Goal: Information Seeking & Learning: Learn about a topic

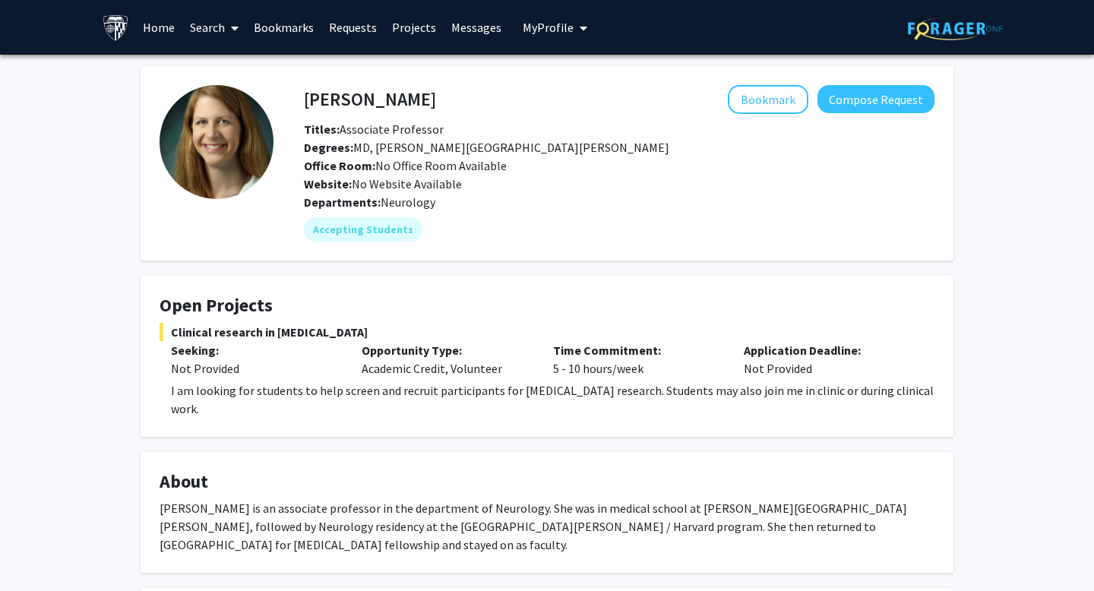
click at [431, 503] on div "[PERSON_NAME] is an associate professor in the department of Neurology. She was…" at bounding box center [547, 526] width 775 height 55
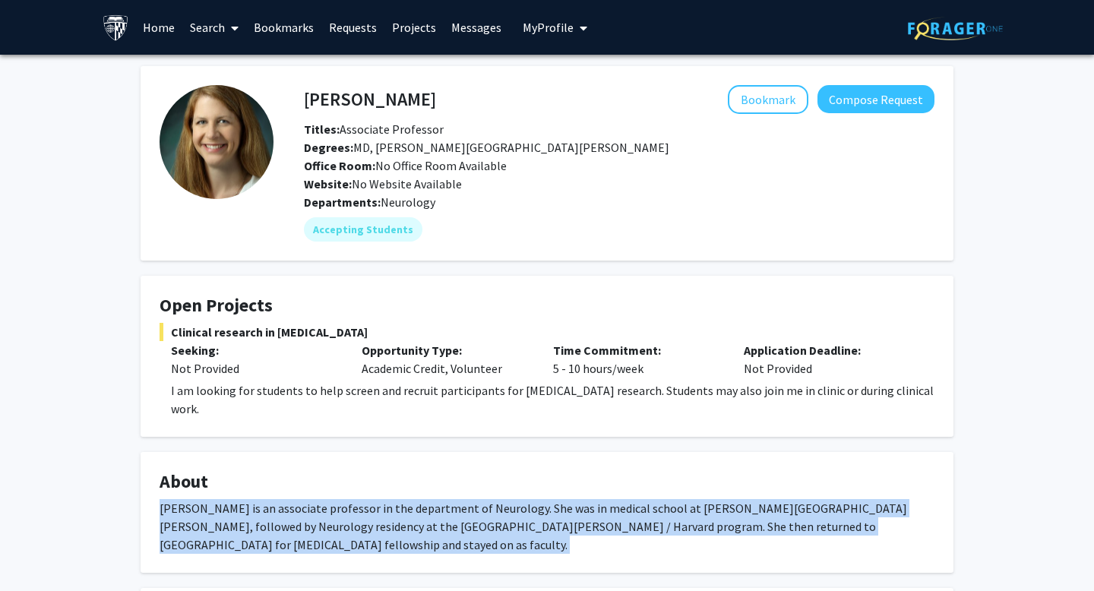
click at [431, 503] on div "[PERSON_NAME] is an associate professor in the department of Neurology. She was…" at bounding box center [547, 526] width 775 height 55
click at [325, 499] on div "[PERSON_NAME] is an associate professor in the department of Neurology. She was…" at bounding box center [547, 526] width 775 height 55
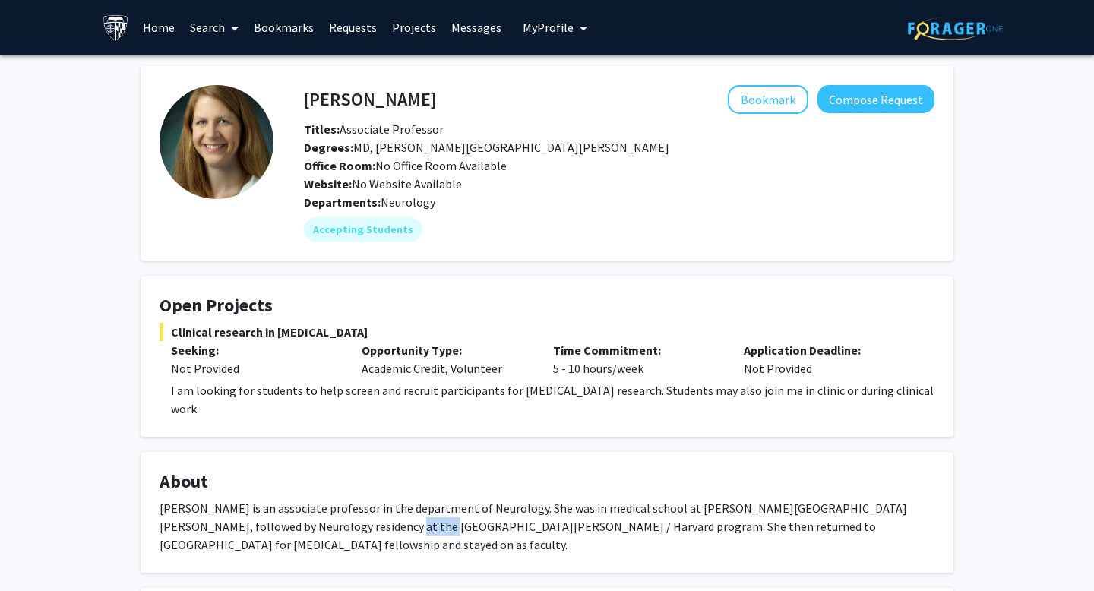
click at [325, 499] on div "[PERSON_NAME] is an associate professor in the department of Neurology. She was…" at bounding box center [547, 526] width 775 height 55
click at [206, 20] on link "Search" at bounding box center [214, 27] width 64 height 53
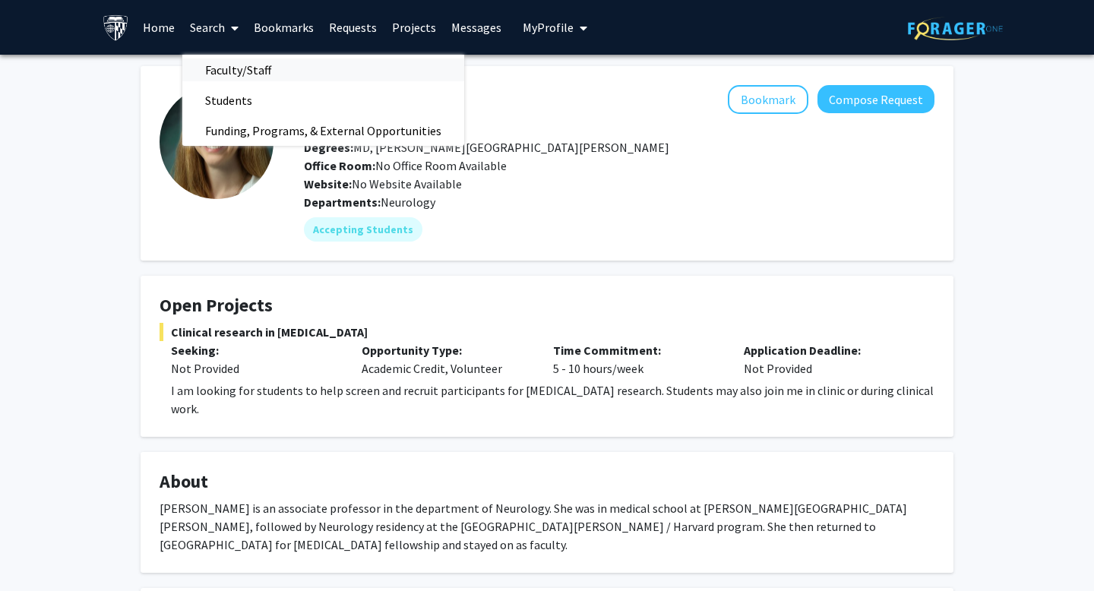
click at [235, 66] on span "Faculty/Staff" at bounding box center [238, 70] width 112 height 30
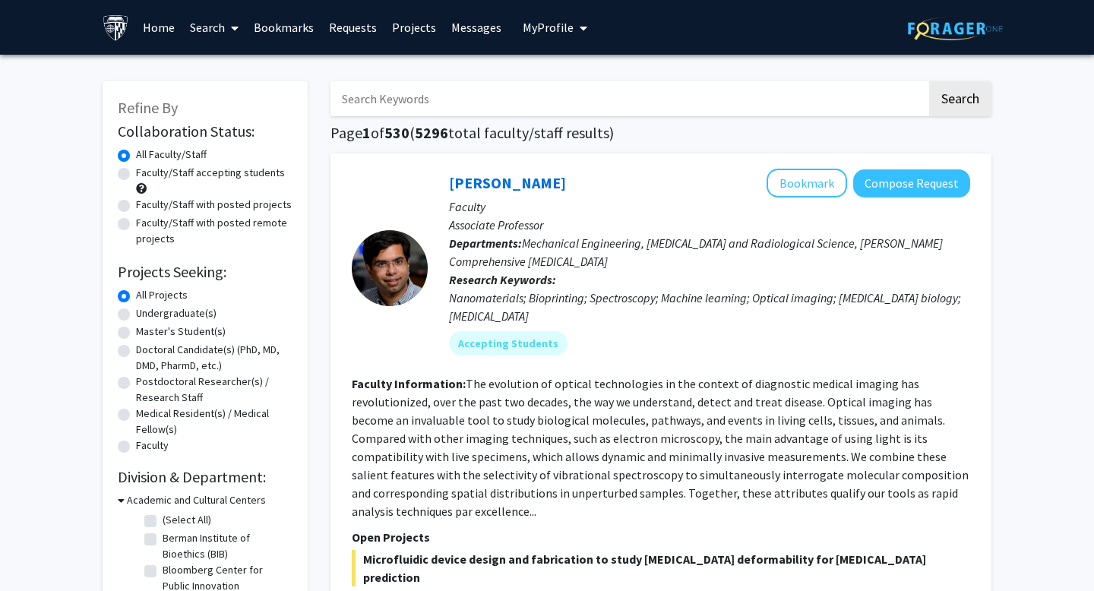
click at [182, 206] on label "Faculty/Staff with posted projects" at bounding box center [214, 205] width 156 height 16
click at [146, 206] on input "Faculty/Staff with posted projects" at bounding box center [141, 202] width 10 height 10
radio input "true"
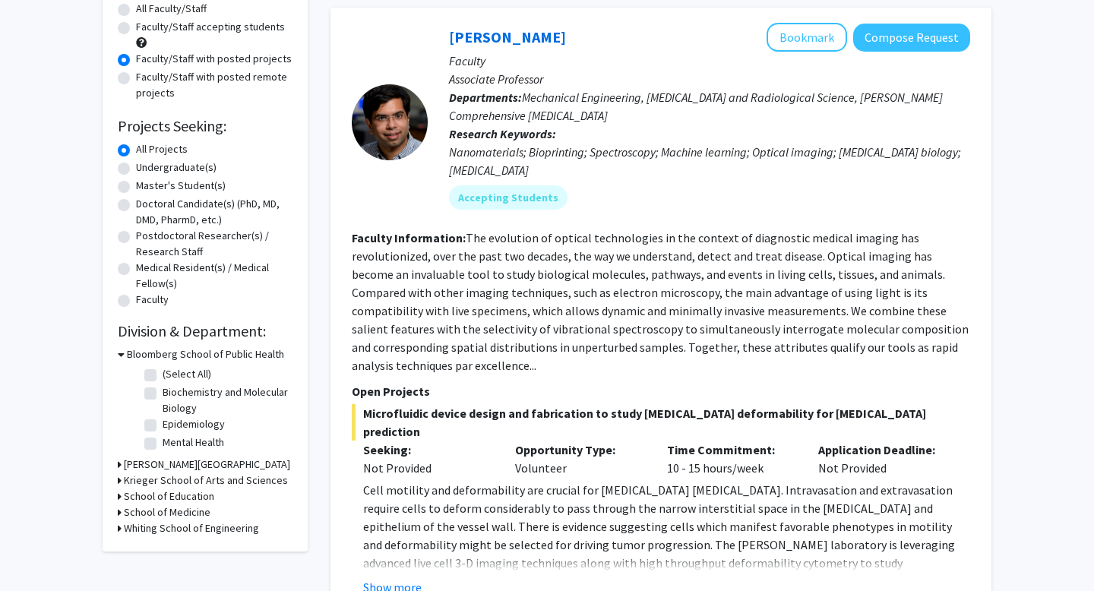
click at [485, 299] on fg-read-more "The evolution of optical technologies in the context of diagnostic medical imag…" at bounding box center [660, 301] width 617 height 143
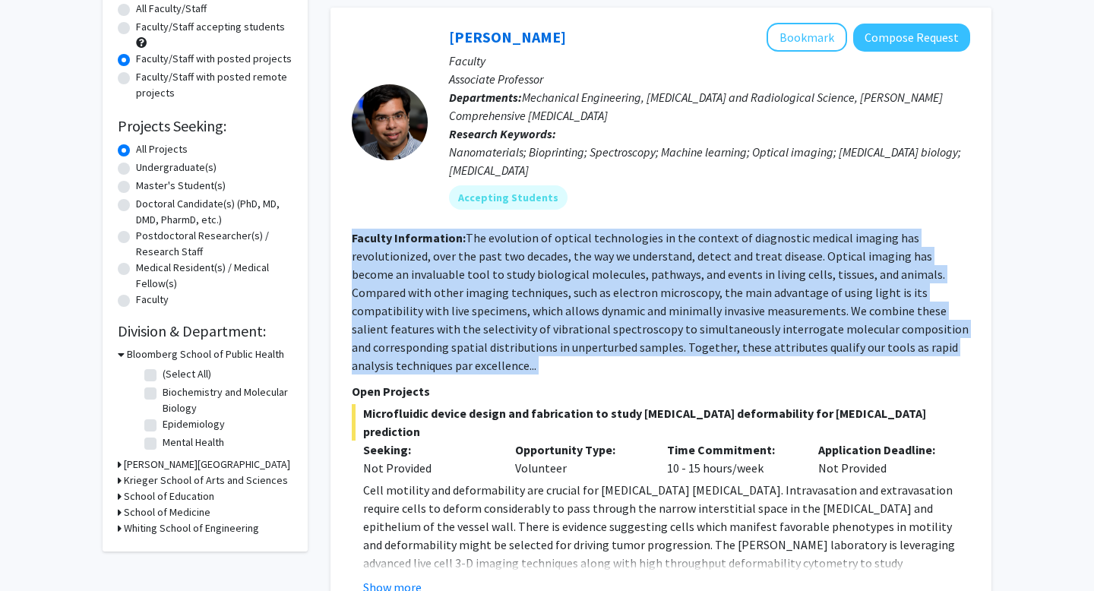
click at [485, 299] on fg-read-more "The evolution of optical technologies in the context of diagnostic medical imag…" at bounding box center [660, 301] width 617 height 143
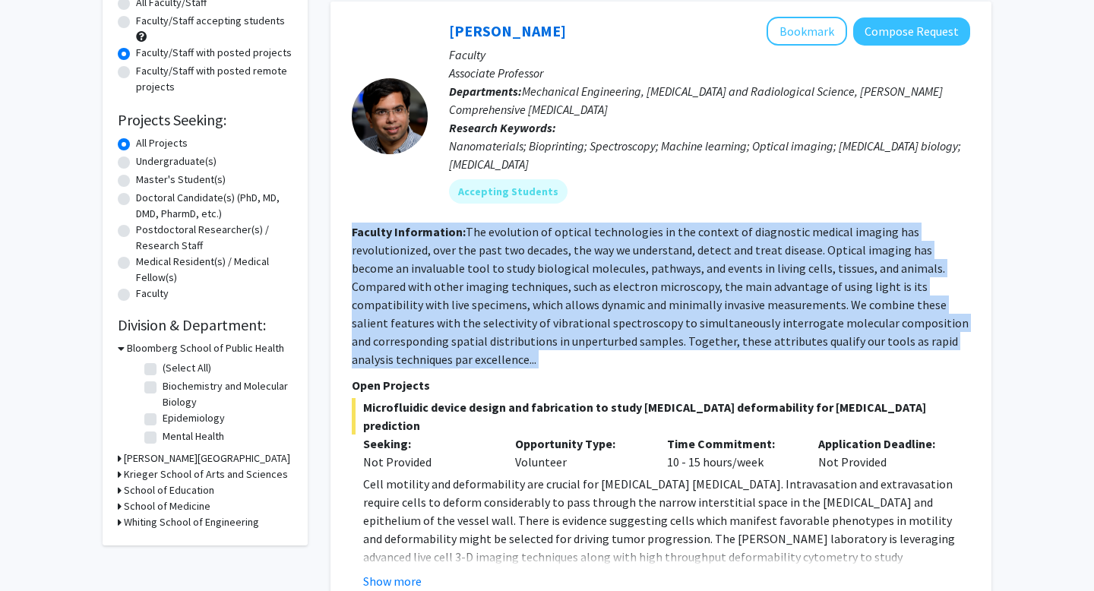
scroll to position [0, 0]
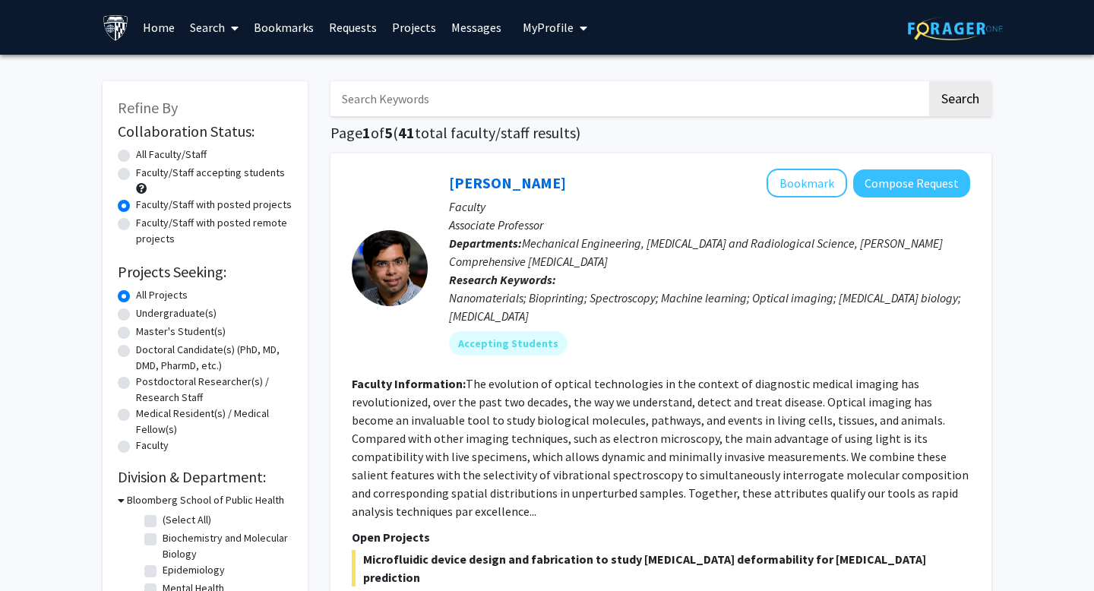
click at [472, 94] on input "Search Keywords" at bounding box center [629, 98] width 597 height 35
type input "m"
type input "mysore"
click at [930, 81] on button "Search" at bounding box center [961, 98] width 62 height 35
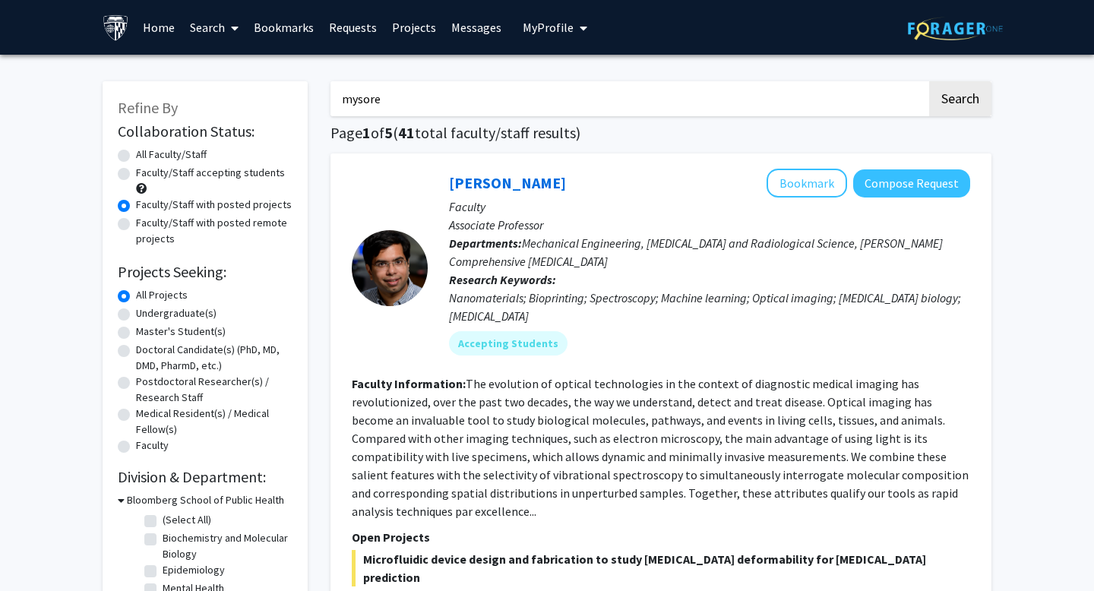
radio input "true"
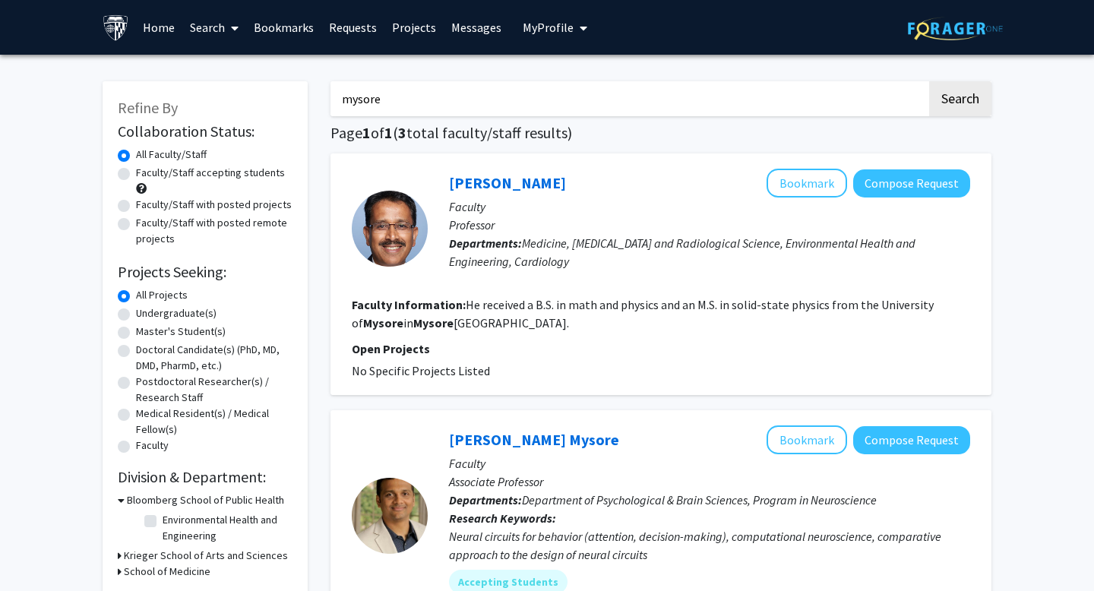
click at [505, 103] on input "mysore" at bounding box center [629, 98] width 597 height 35
click at [930, 81] on button "Search" at bounding box center [961, 98] width 62 height 35
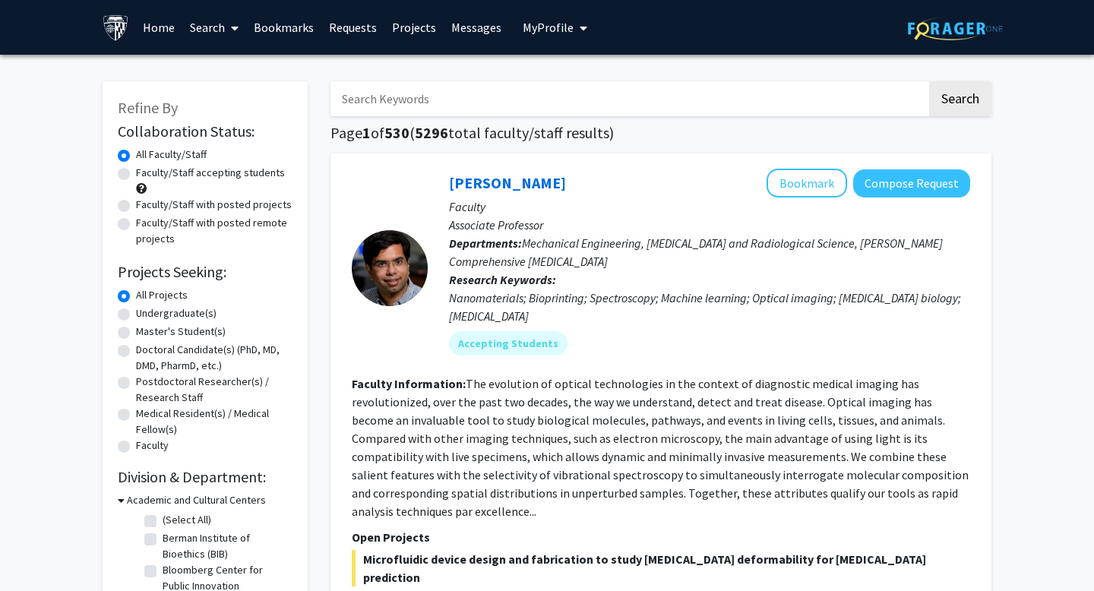
click at [215, 201] on label "Faculty/Staff with posted projects" at bounding box center [214, 205] width 156 height 16
click at [146, 201] on input "Faculty/Staff with posted projects" at bounding box center [141, 202] width 10 height 10
radio input "true"
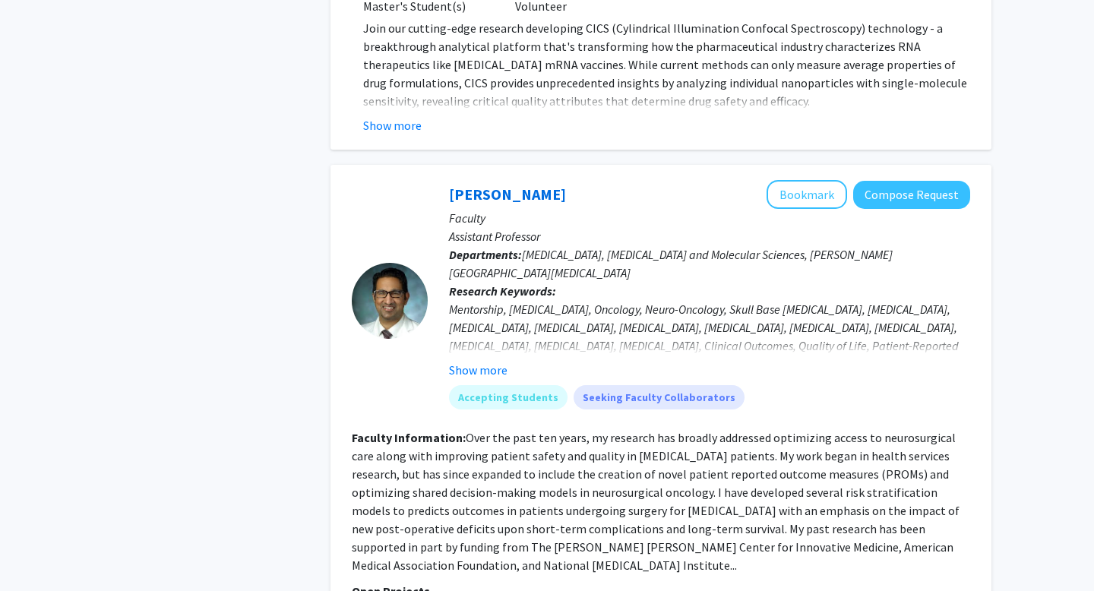
scroll to position [2605, 0]
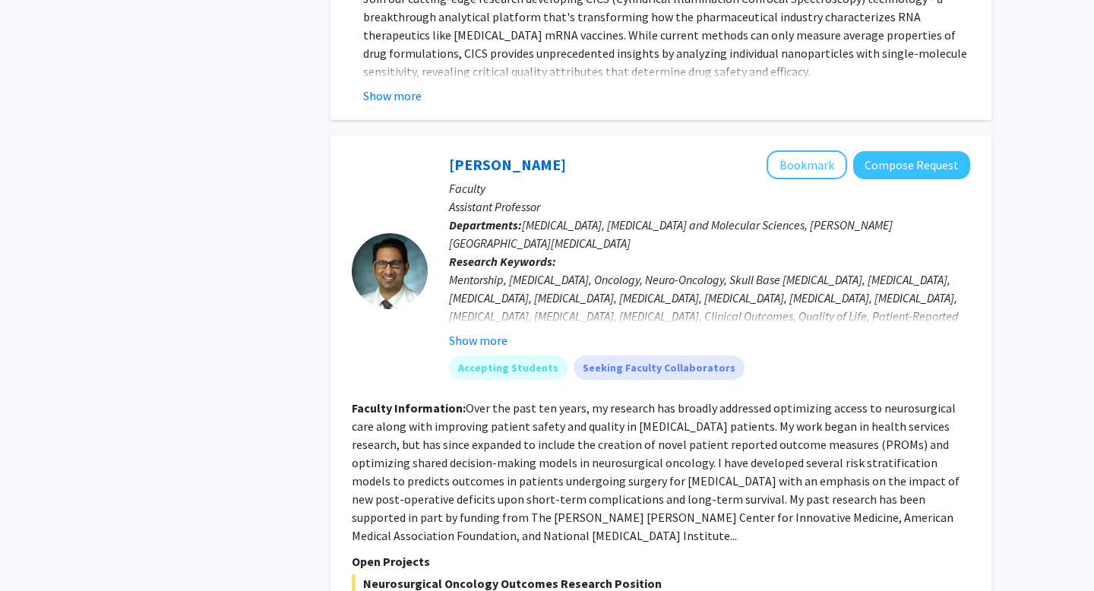
click at [404, 470] on fg-read-more "Over the past ten years, my research has broadly addressed optimizing access to…" at bounding box center [656, 472] width 608 height 143
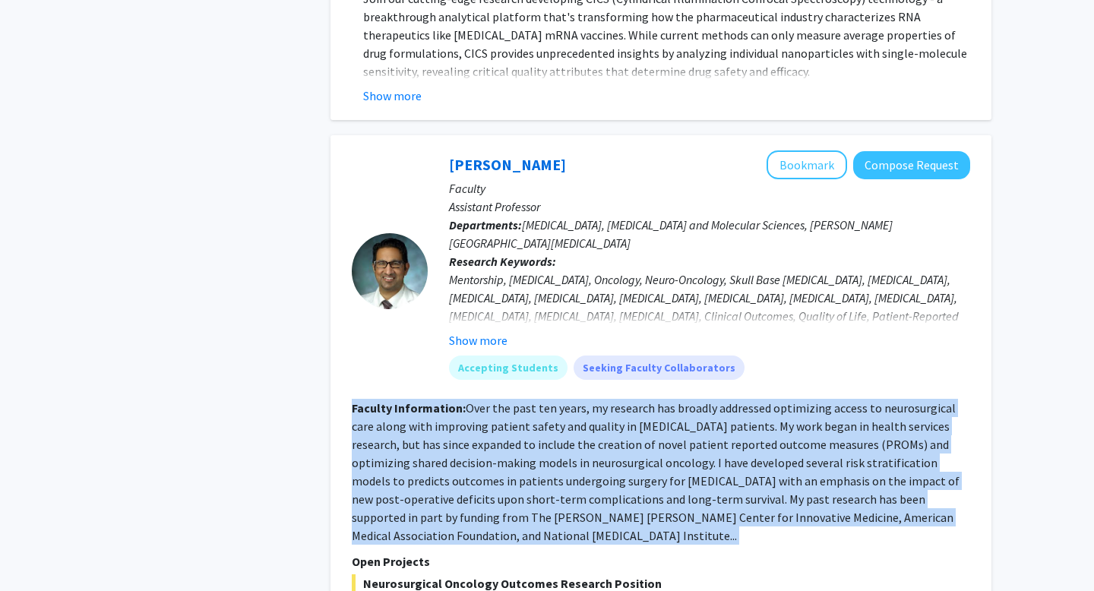
click at [404, 470] on fg-read-more "Over the past ten years, my research has broadly addressed optimizing access to…" at bounding box center [656, 472] width 608 height 143
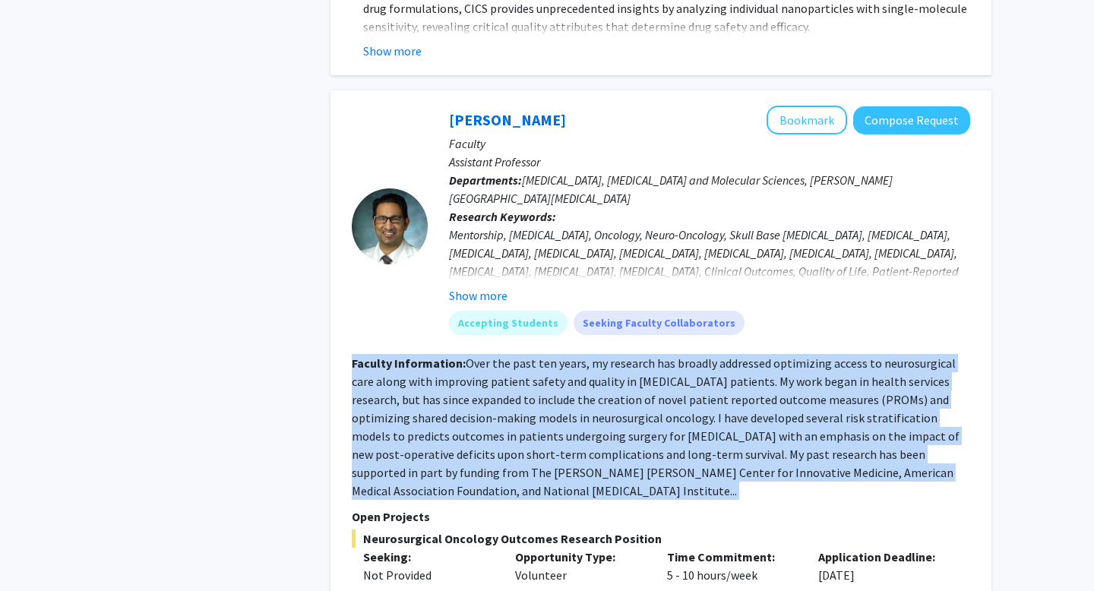
scroll to position [2651, 0]
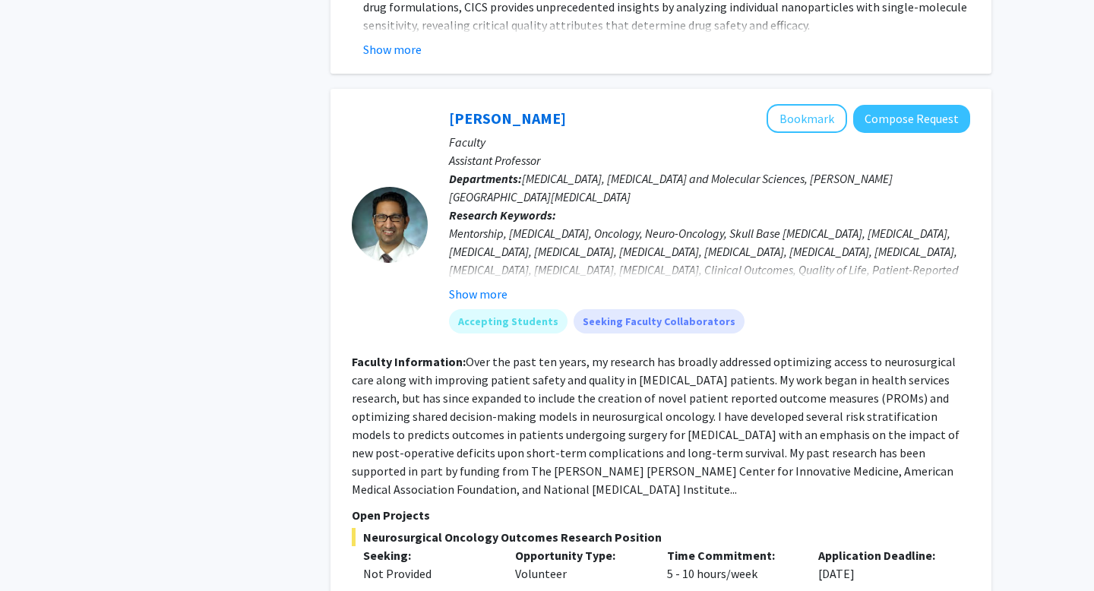
click at [408, 565] on div "Not Provided" at bounding box center [427, 574] width 129 height 18
click at [424, 565] on div "Not Provided" at bounding box center [427, 574] width 129 height 18
click at [432, 372] on section "Faculty Information: Over the past ten years, my research has broadly addressed…" at bounding box center [661, 426] width 619 height 146
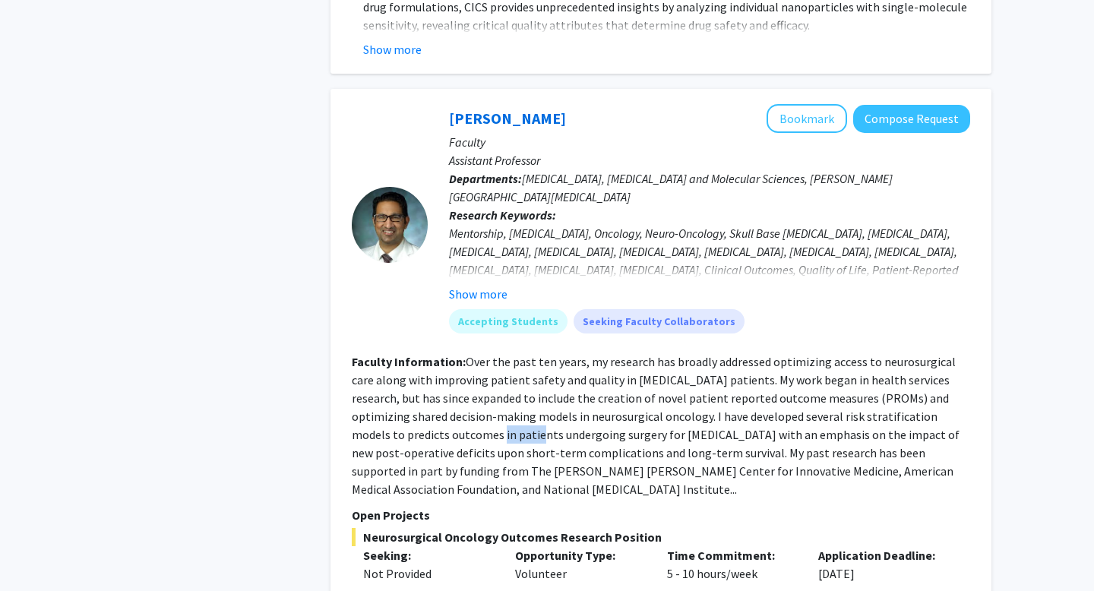
click at [432, 372] on section "Faculty Information: Over the past ten years, my research has broadly addressed…" at bounding box center [661, 426] width 619 height 146
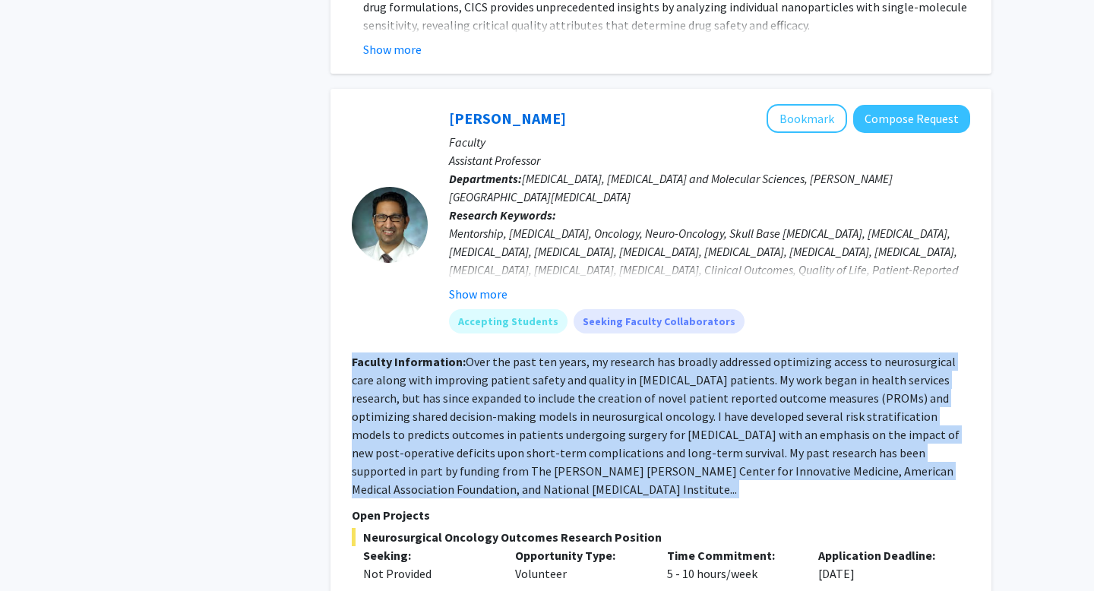
click at [432, 372] on section "Faculty Information: Over the past ten years, my research has broadly addressed…" at bounding box center [661, 426] width 619 height 146
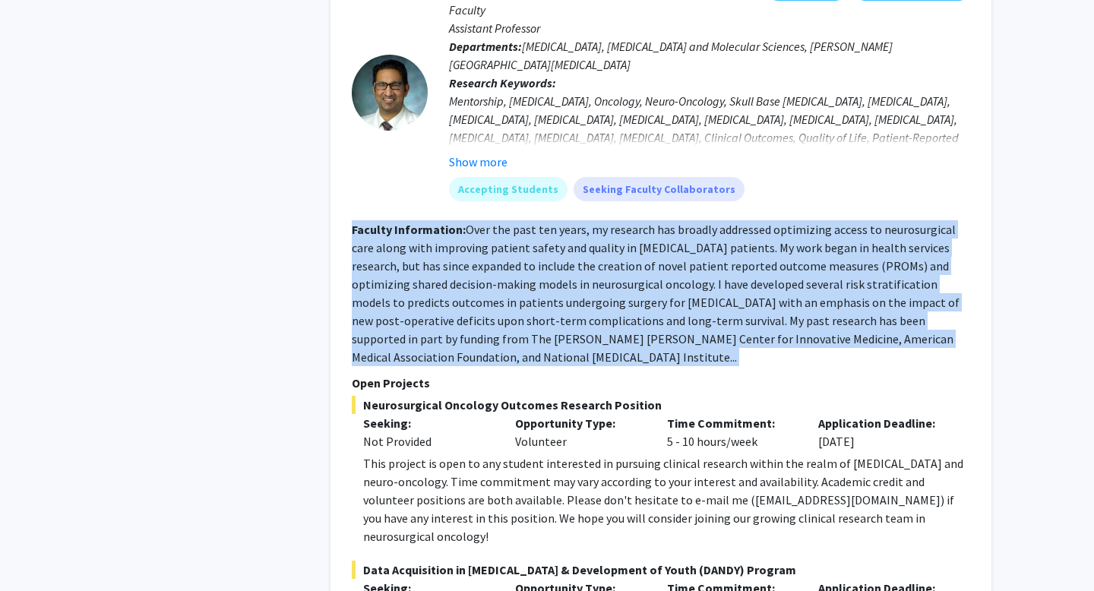
scroll to position [2789, 0]
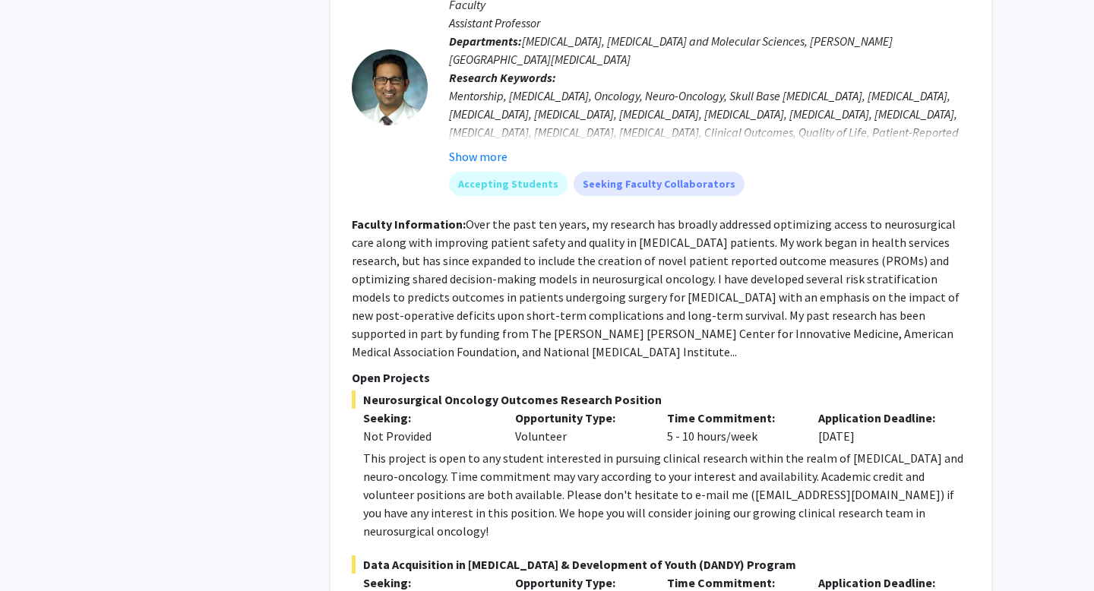
click at [430, 449] on div "This project is open to any student interested in pursuing clinical research wi…" at bounding box center [666, 494] width 607 height 91
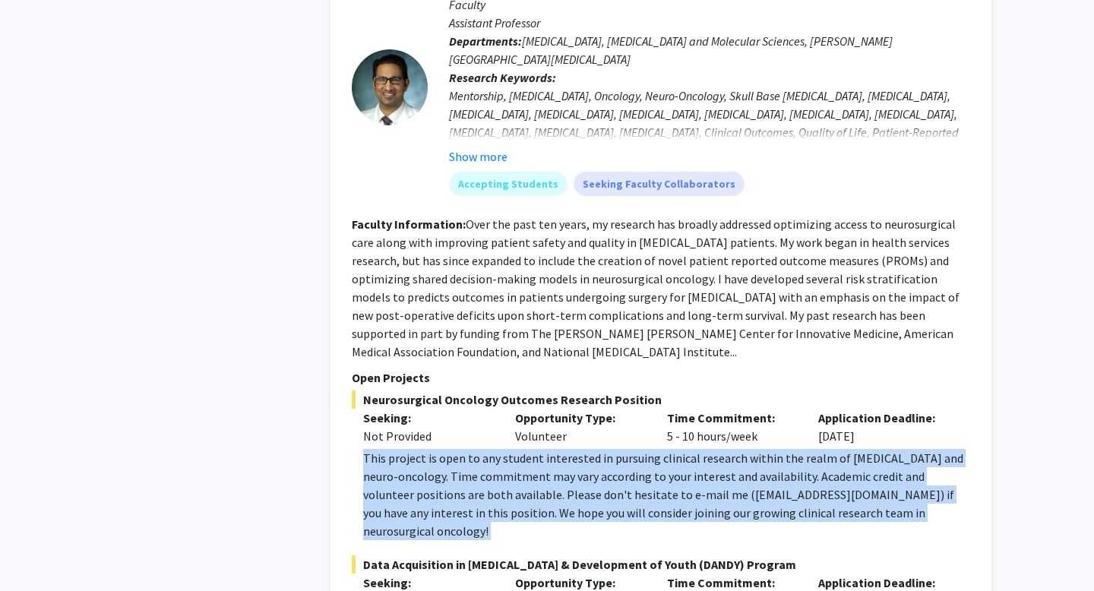
click at [430, 449] on div "This project is open to any student interested in pursuing clinical research wi…" at bounding box center [666, 494] width 607 height 91
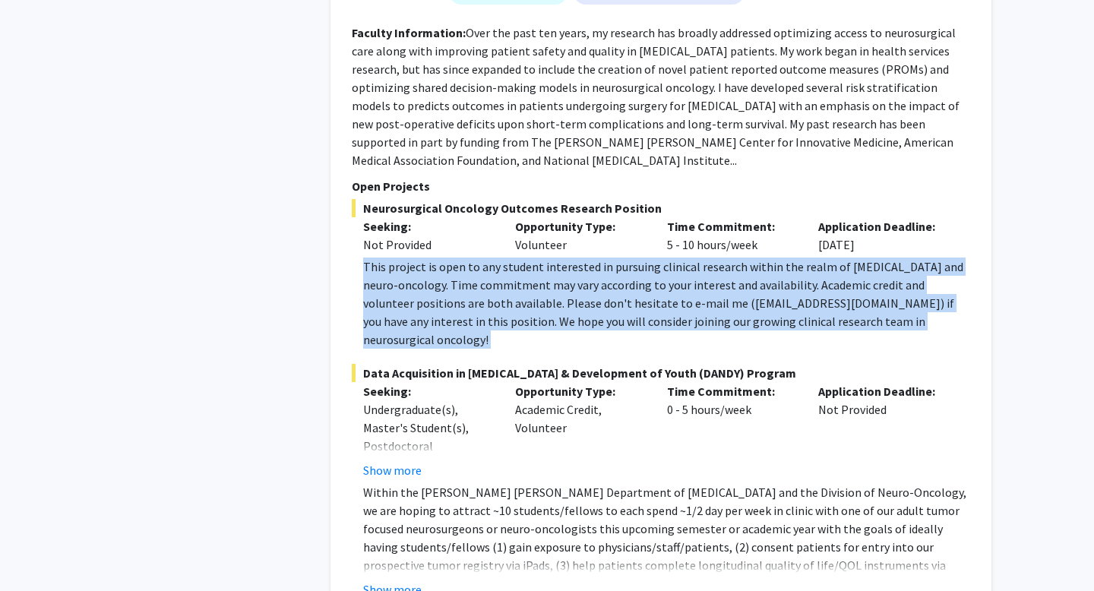
scroll to position [2985, 0]
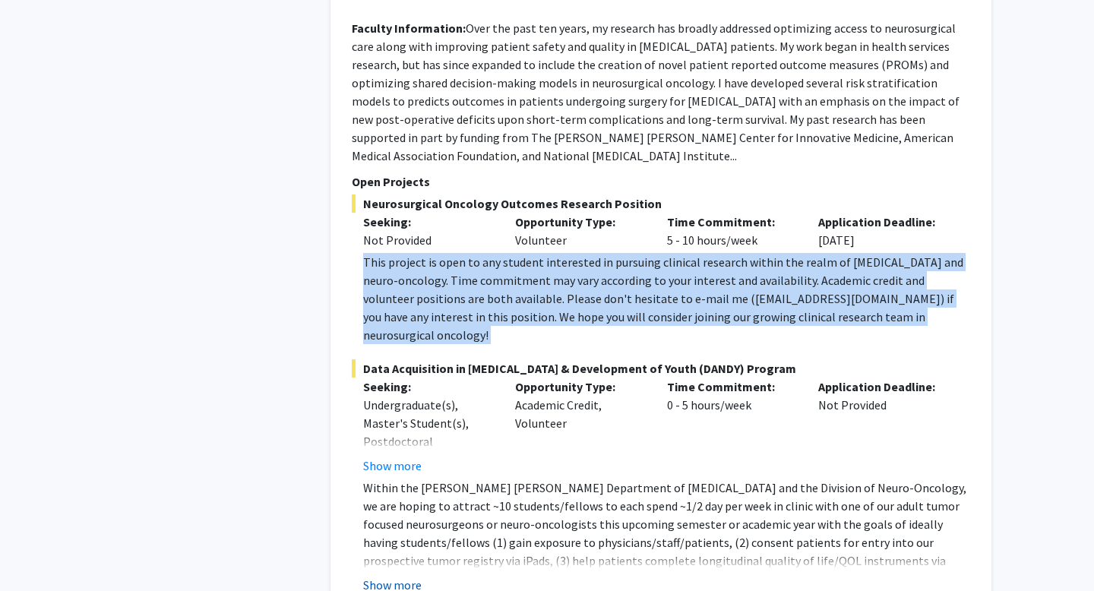
click at [403, 576] on button "Show more" at bounding box center [392, 585] width 59 height 18
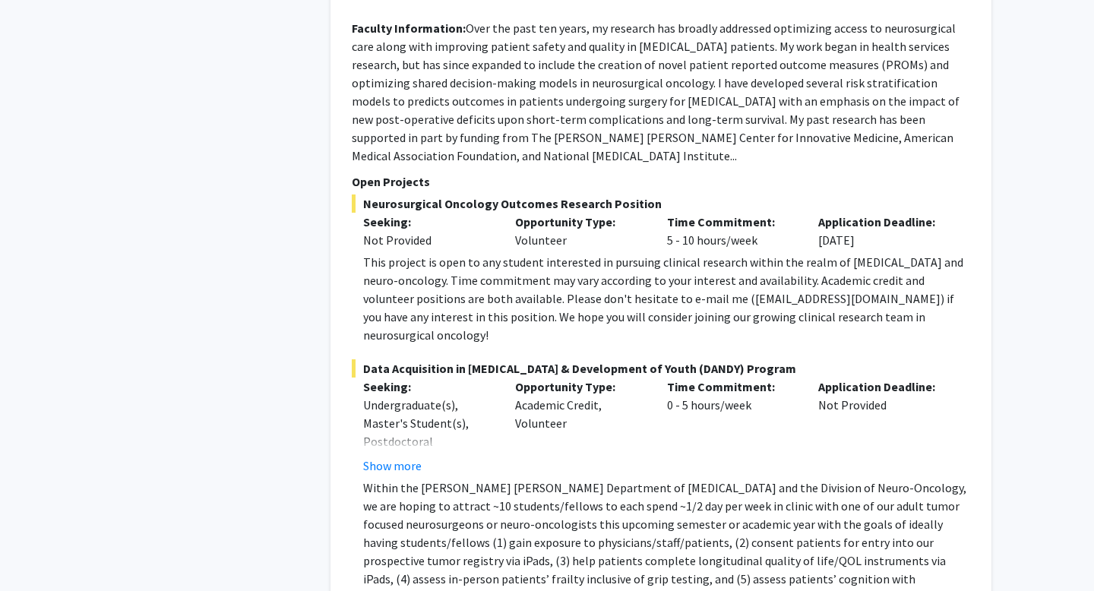
click at [407, 482] on p "Within the [PERSON_NAME] [PERSON_NAME] Department of [MEDICAL_DATA] and the Div…" at bounding box center [666, 543] width 607 height 128
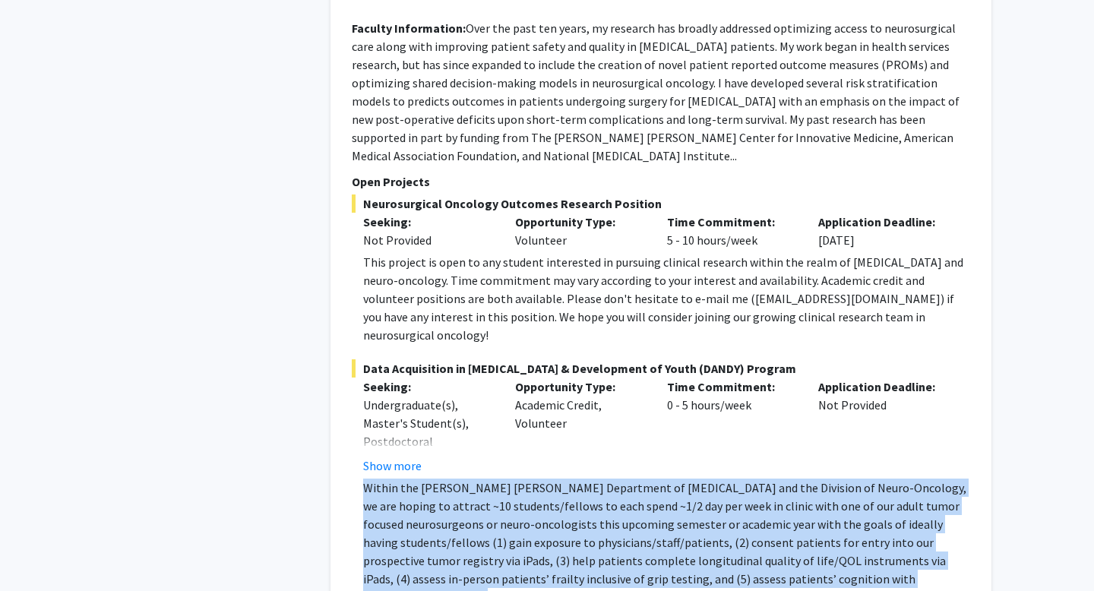
click at [407, 482] on p "Within the [PERSON_NAME] [PERSON_NAME] Department of [MEDICAL_DATA] and the Div…" at bounding box center [666, 543] width 607 height 128
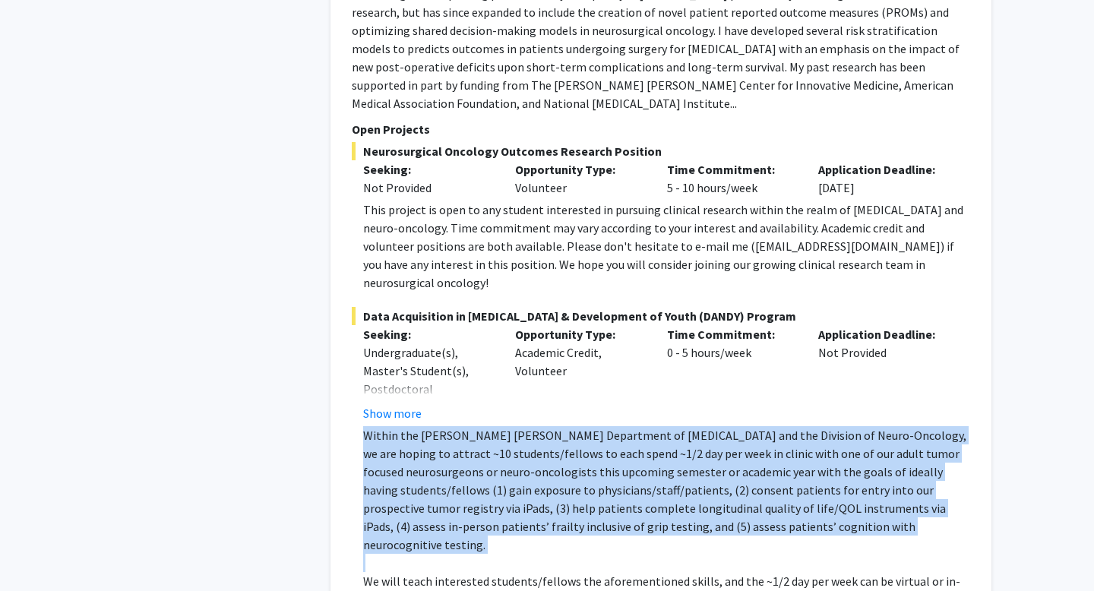
scroll to position [3038, 0]
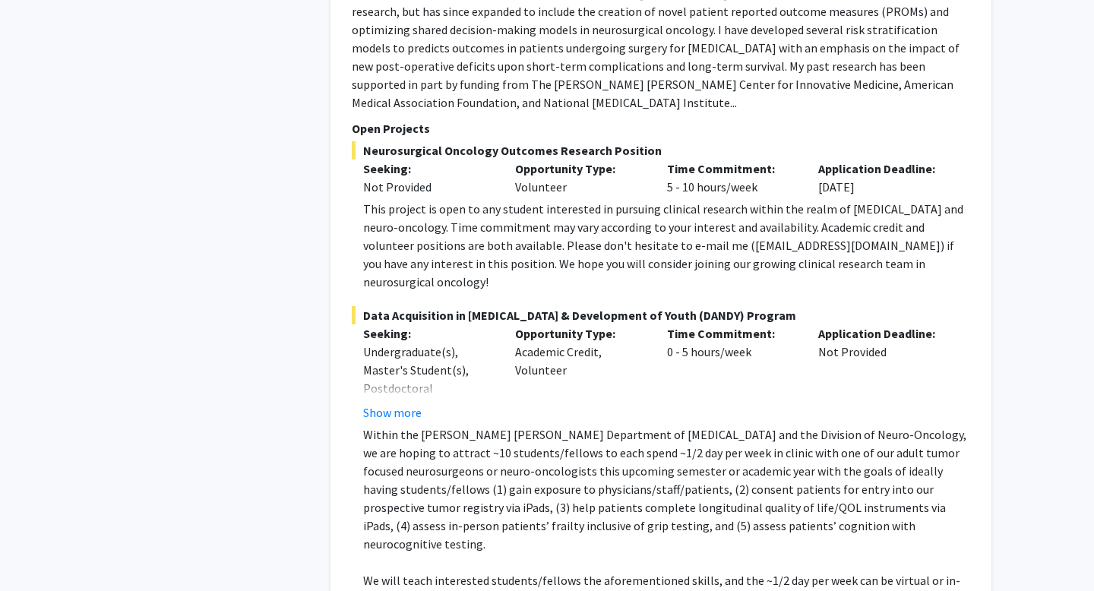
click at [667, 200] on div "This project is open to any student interested in pursuing clinical research wi…" at bounding box center [666, 245] width 607 height 91
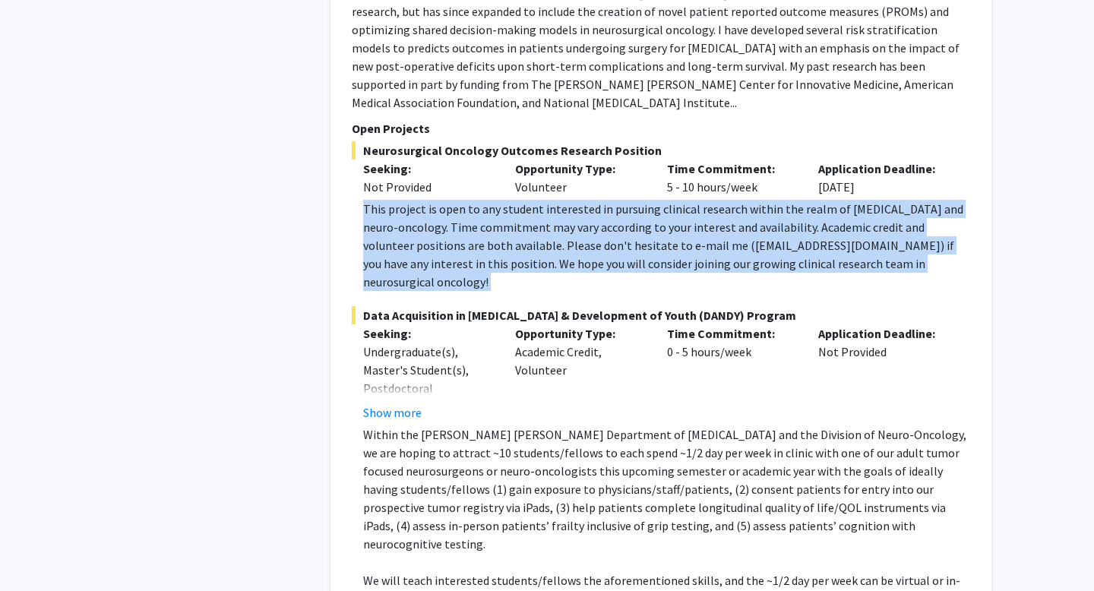
click at [667, 200] on div "This project is open to any student interested in pursuing clinical research wi…" at bounding box center [666, 245] width 607 height 91
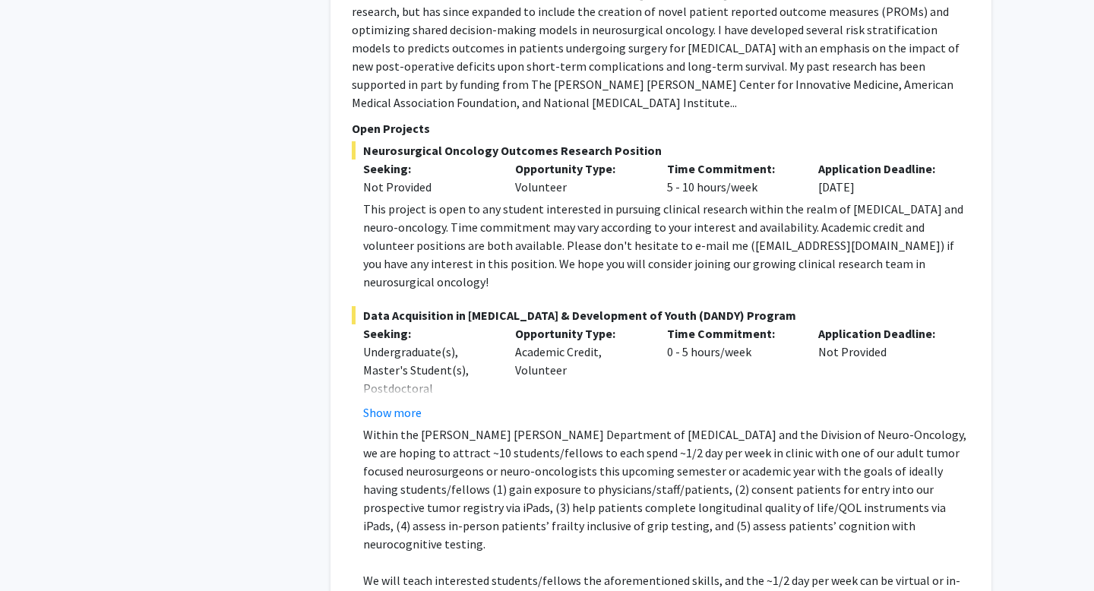
click at [660, 200] on div "This project is open to any student interested in pursuing clinical research wi…" at bounding box center [666, 245] width 607 height 91
click at [652, 200] on div "This project is open to any student interested in pursuing clinical research wi…" at bounding box center [666, 245] width 607 height 91
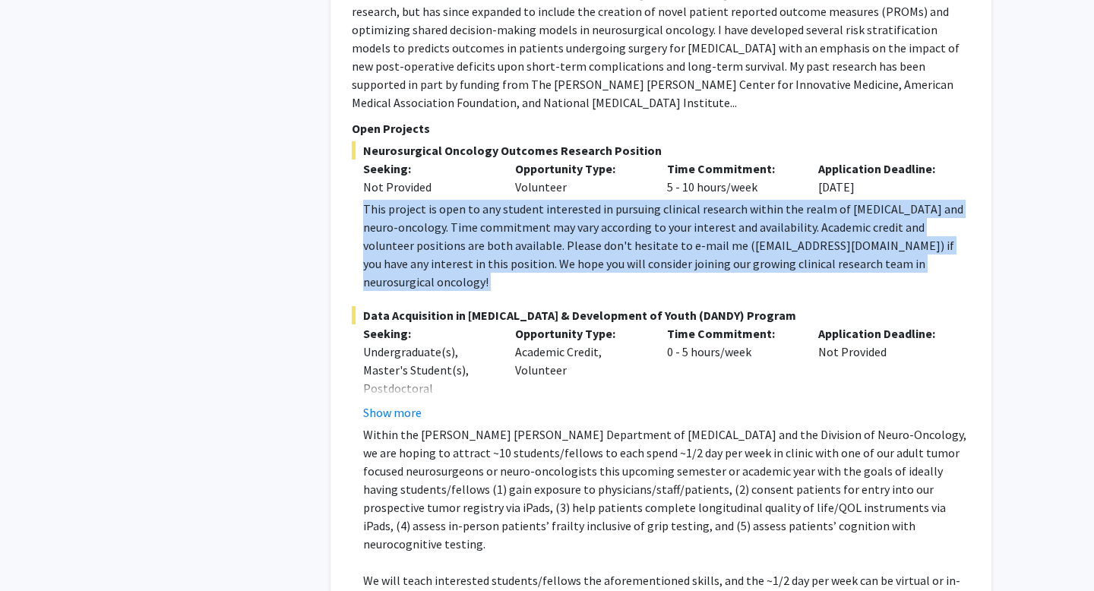
click at [652, 200] on div "This project is open to any student interested in pursuing clinical research wi…" at bounding box center [666, 245] width 607 height 91
click at [660, 200] on div "This project is open to any student interested in pursuing clinical research wi…" at bounding box center [666, 245] width 607 height 91
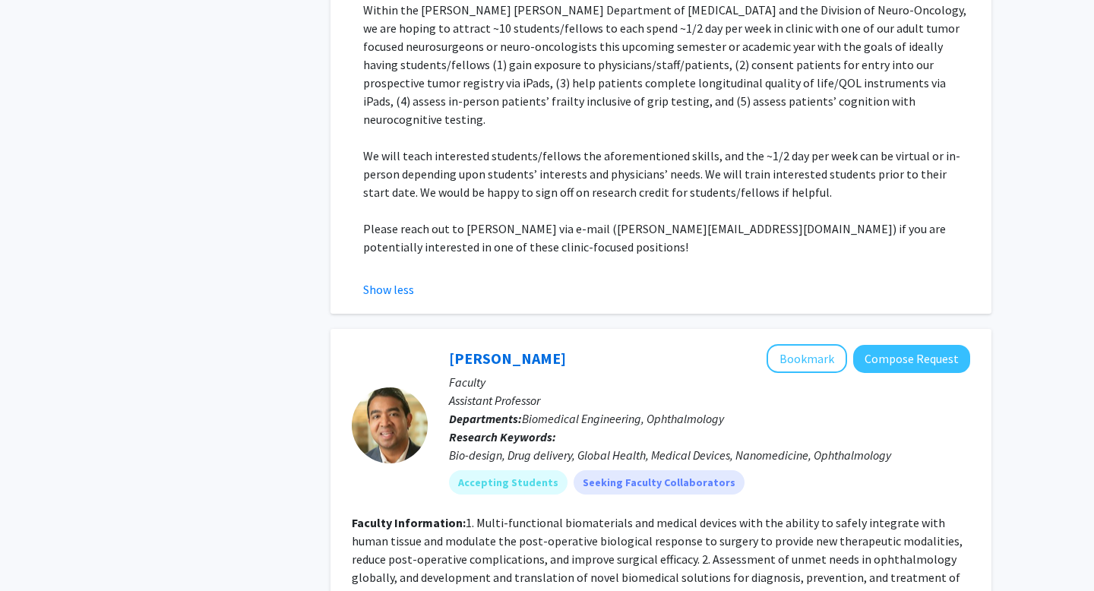
scroll to position [3585, 0]
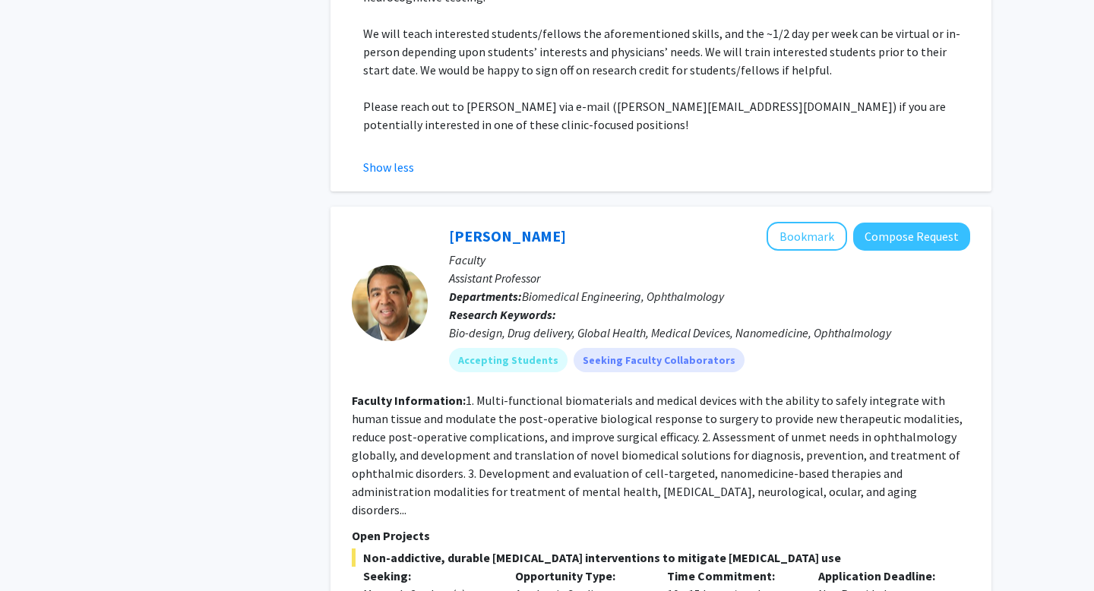
click at [632, 393] on fg-read-more "1. Multi-functional biomaterials and medical devices with the ability to safely…" at bounding box center [657, 455] width 611 height 125
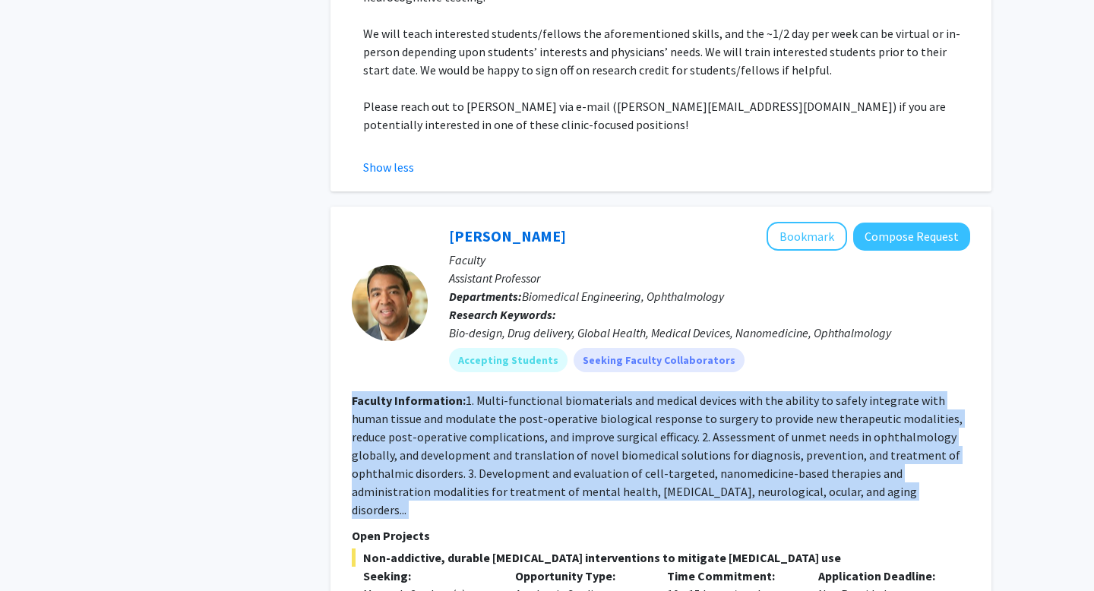
click at [632, 393] on fg-read-more "1. Multi-functional biomaterials and medical devices with the ability to safely…" at bounding box center [657, 455] width 611 height 125
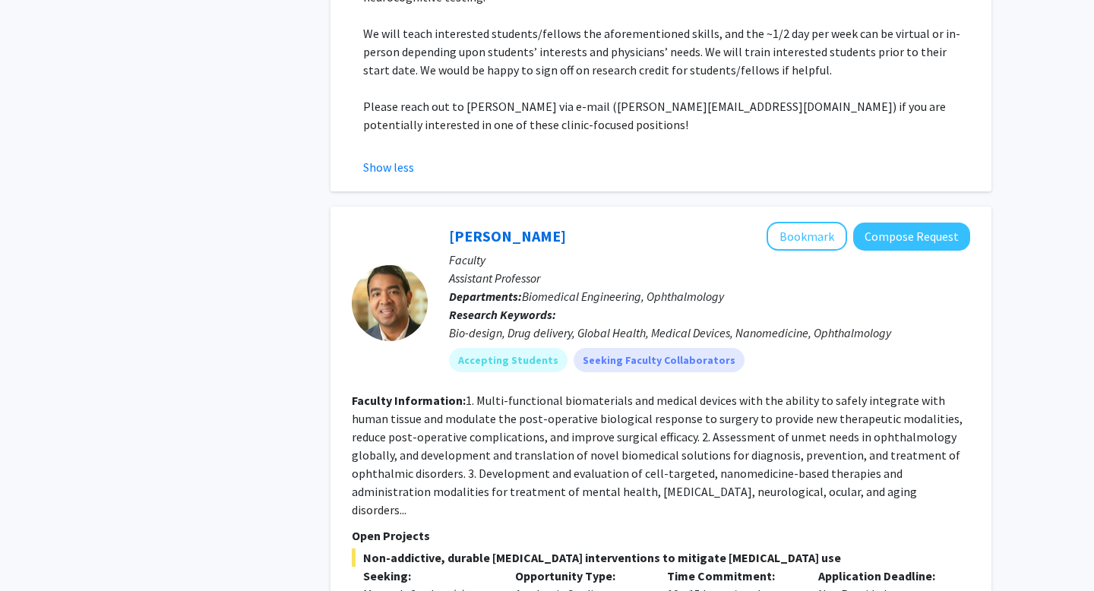
click at [619, 393] on fg-read-more "1. Multi-functional biomaterials and medical devices with the ability to safely…" at bounding box center [657, 455] width 611 height 125
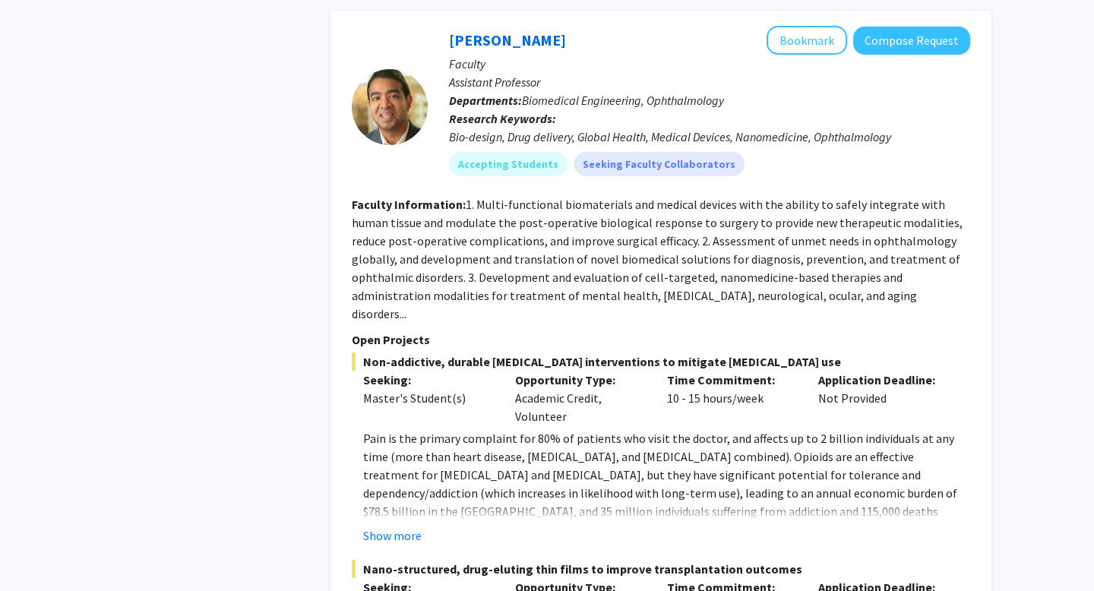
click at [594, 429] on p "Pain is the primary complaint for 80% of patients who visit the doctor, and aff…" at bounding box center [666, 493] width 607 height 128
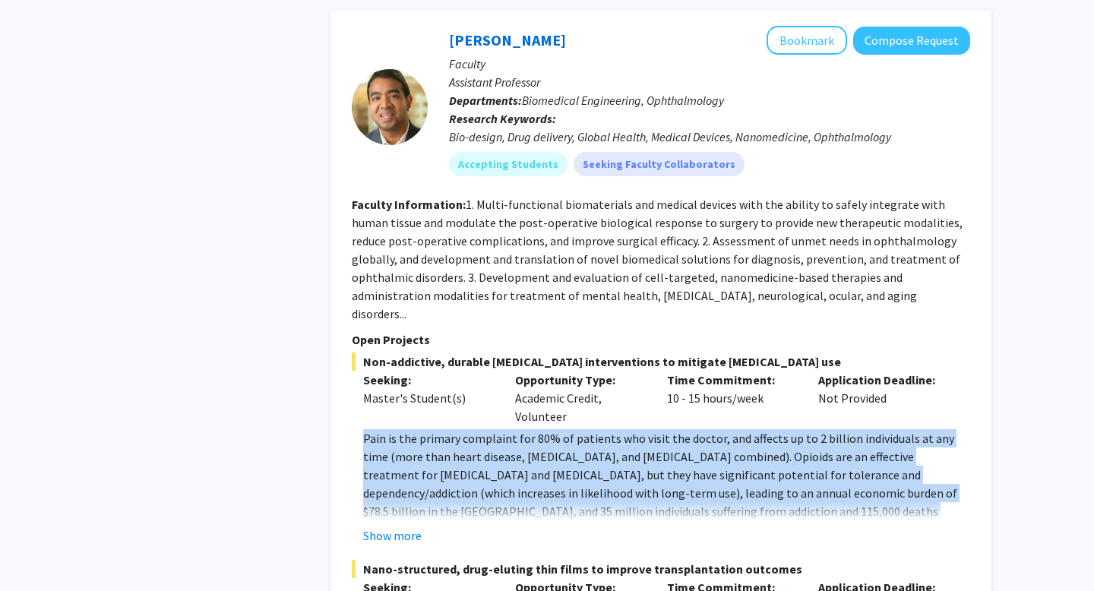
click at [594, 429] on p "Pain is the primary complaint for 80% of patients who visit the doctor, and aff…" at bounding box center [666, 493] width 607 height 128
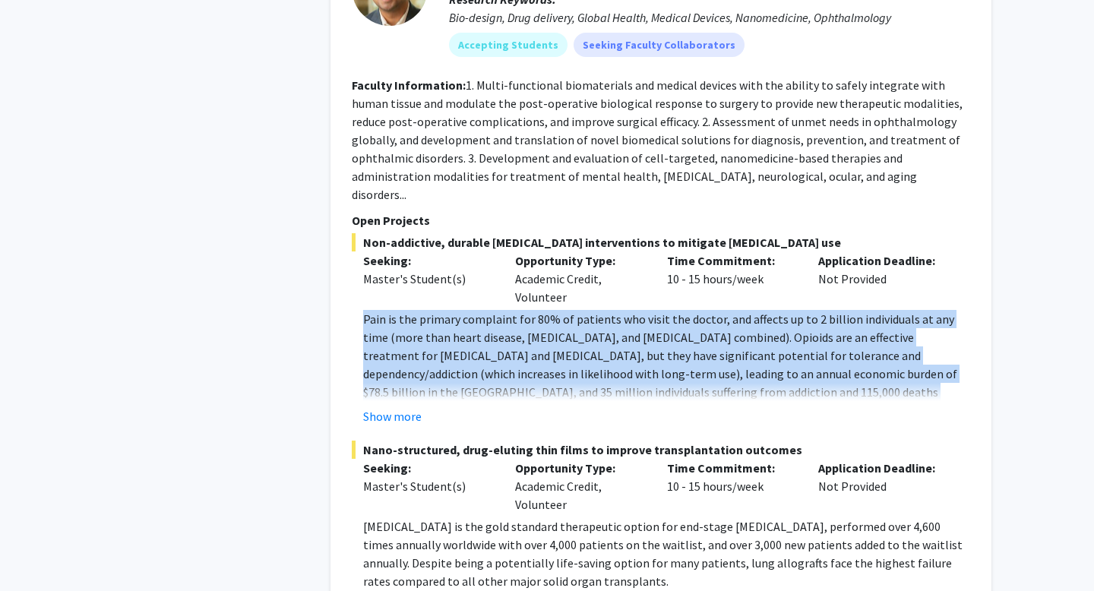
scroll to position [3911, 0]
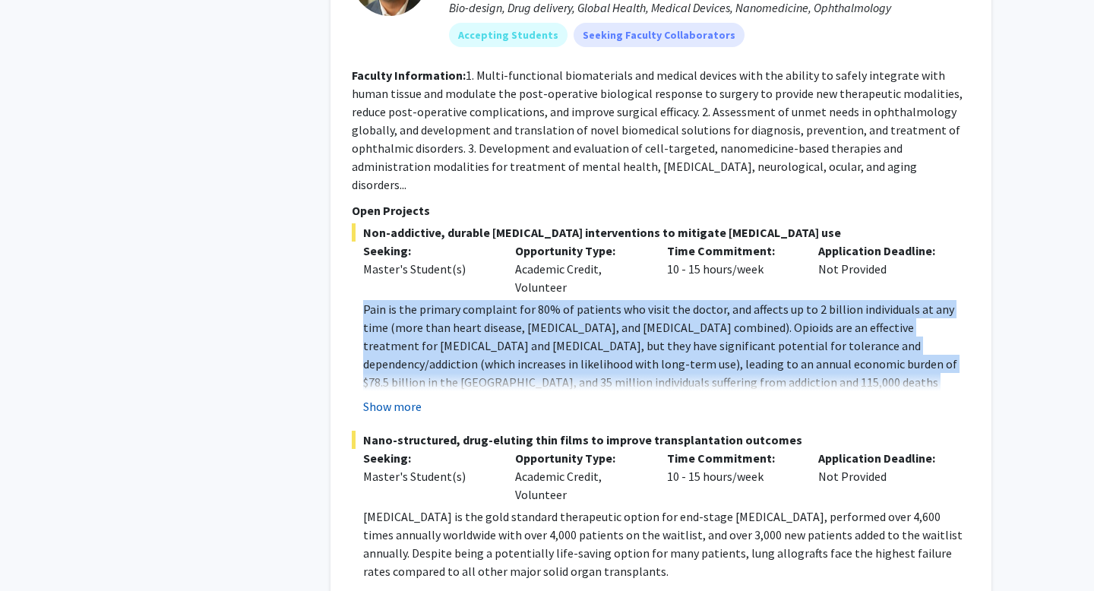
click at [400, 398] on button "Show more" at bounding box center [392, 407] width 59 height 18
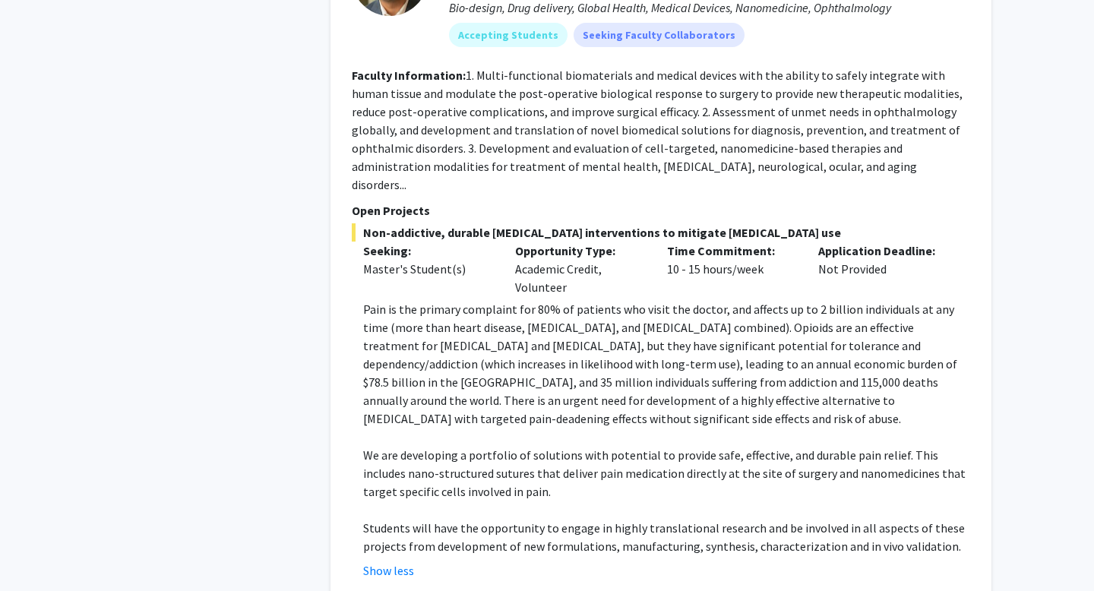
click at [417, 300] on p "Pain is the primary complaint for 80% of patients who visit the doctor, and aff…" at bounding box center [666, 364] width 607 height 128
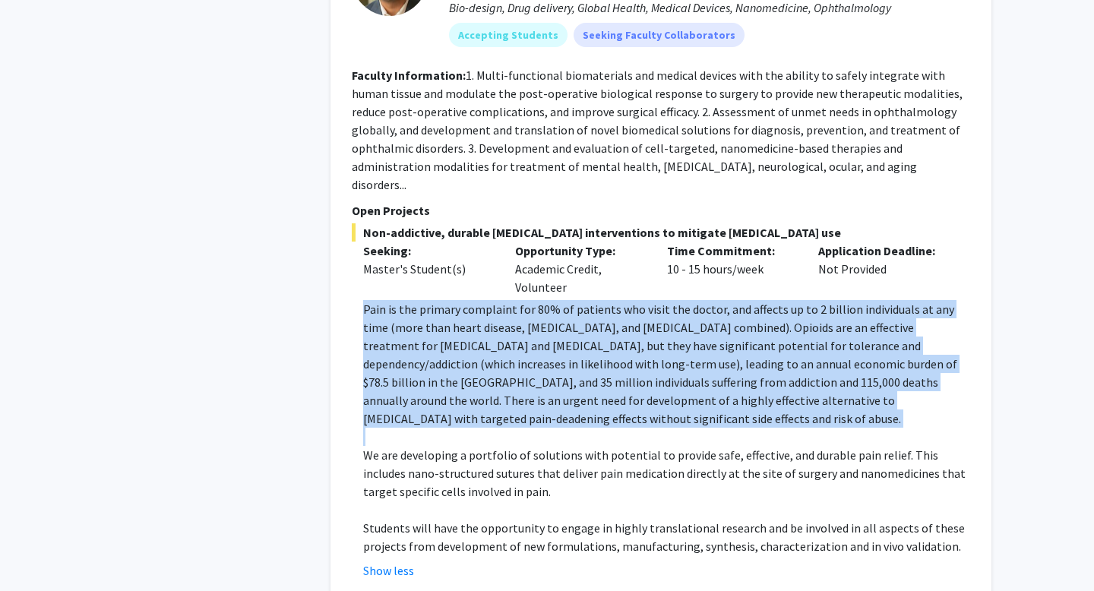
click at [417, 300] on p "Pain is the primary complaint for 80% of patients who visit the doctor, and aff…" at bounding box center [666, 364] width 607 height 128
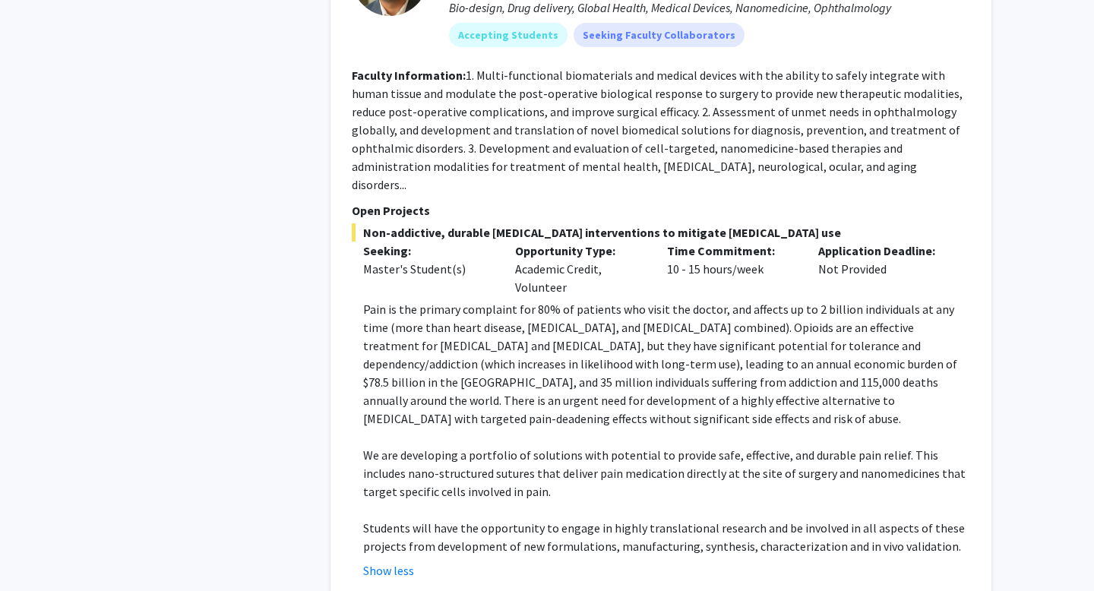
click at [436, 300] on p "Pain is the primary complaint for 80% of patients who visit the doctor, and aff…" at bounding box center [666, 364] width 607 height 128
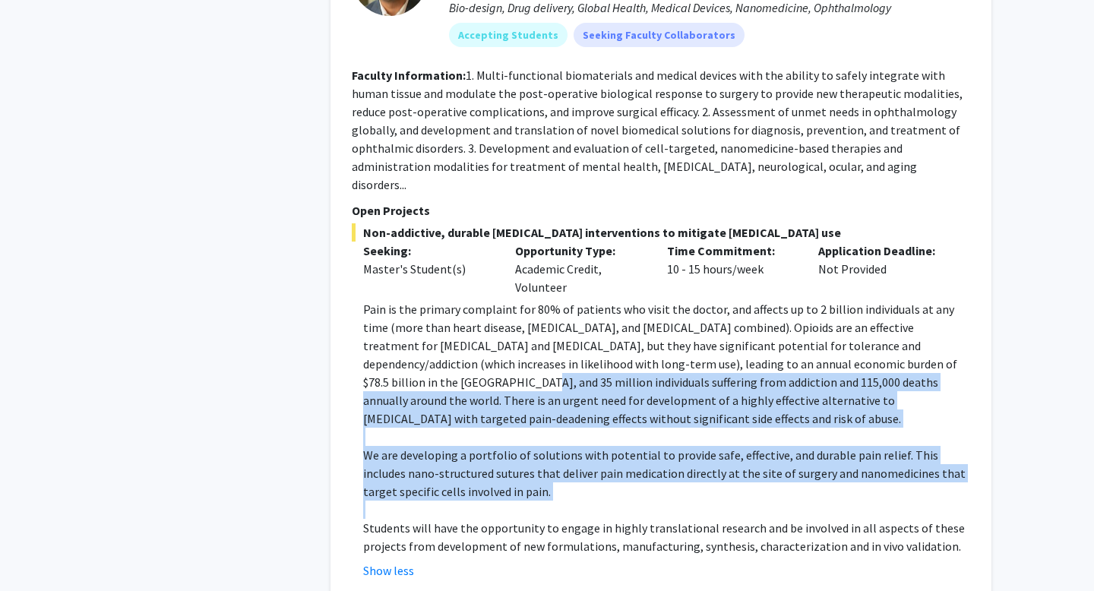
drag, startPoint x: 521, startPoint y: 374, endPoint x: 383, endPoint y: 226, distance: 202.2
click at [383, 300] on div "Pain is the primary complaint for 80% of patients who visit the doctor, and aff…" at bounding box center [666, 427] width 607 height 255
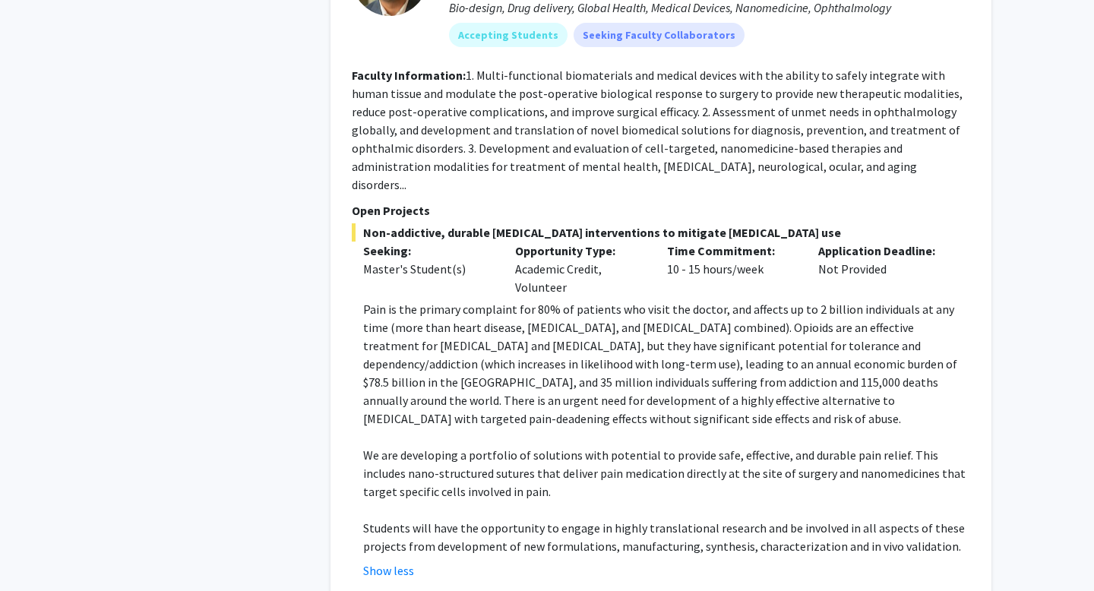
click at [383, 300] on p "Pain is the primary complaint for 80% of patients who visit the doctor, and aff…" at bounding box center [666, 364] width 607 height 128
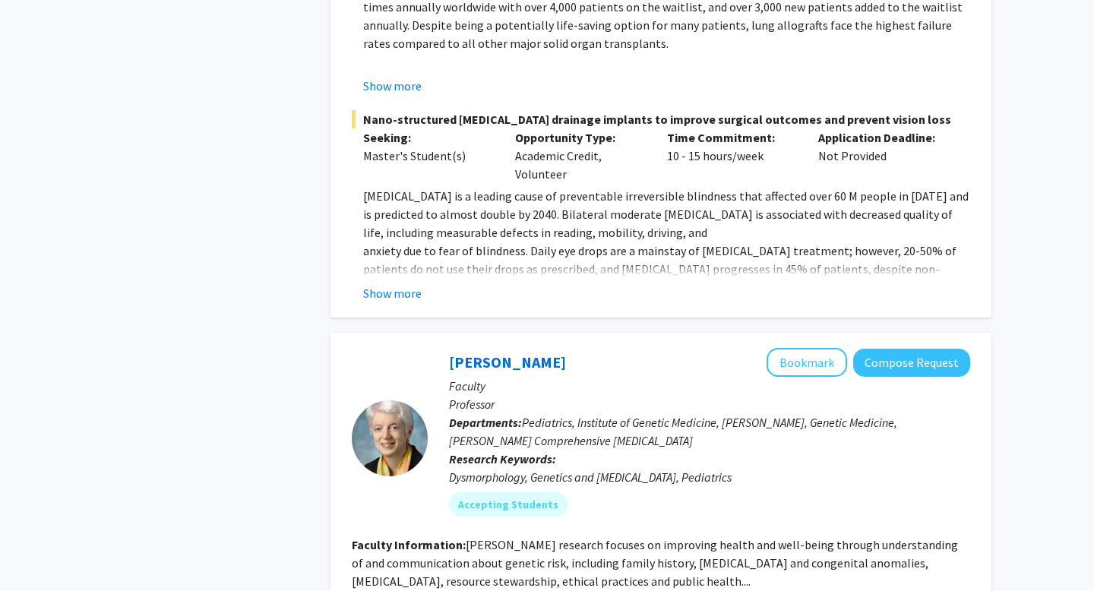
scroll to position [4828, 0]
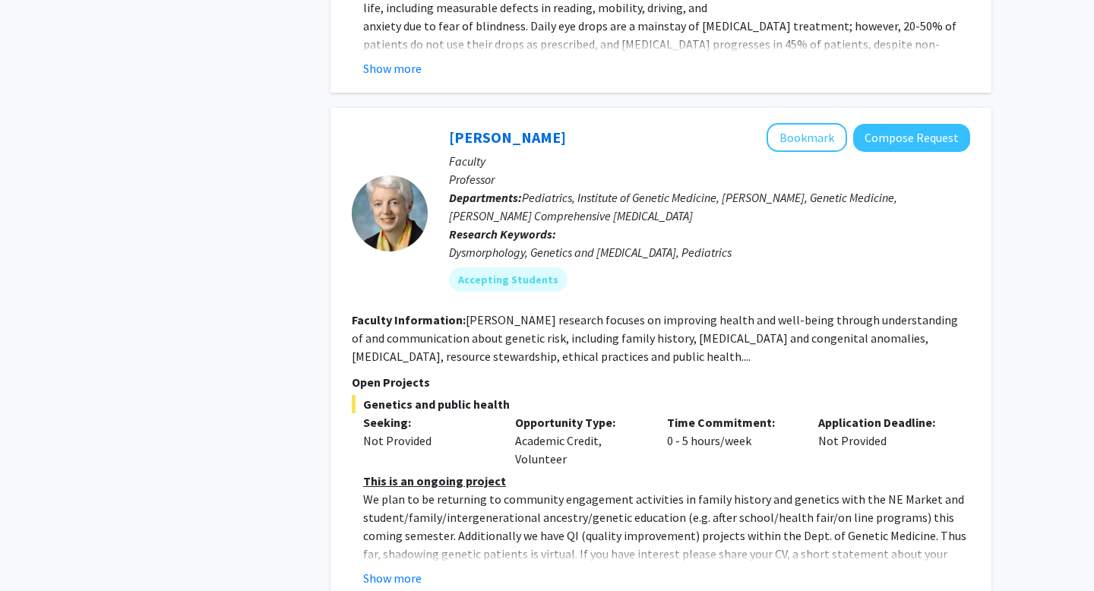
click at [507, 312] on fg-read-more "[PERSON_NAME] research focuses on improving health and well-being through under…" at bounding box center [655, 338] width 607 height 52
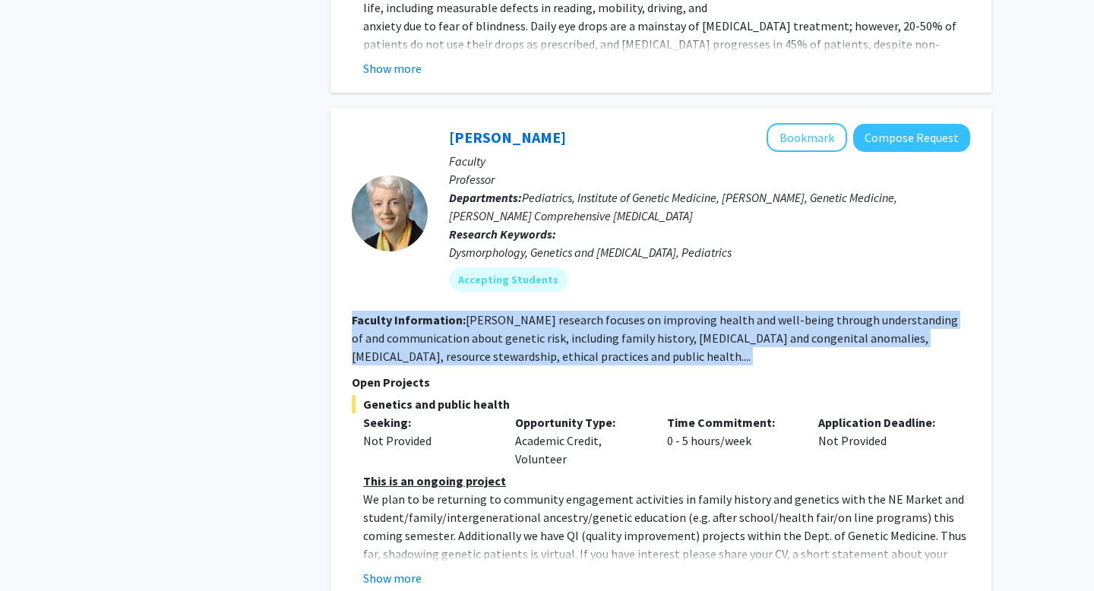
click at [507, 312] on fg-read-more "[PERSON_NAME] research focuses on improving health and well-being through under…" at bounding box center [655, 338] width 607 height 52
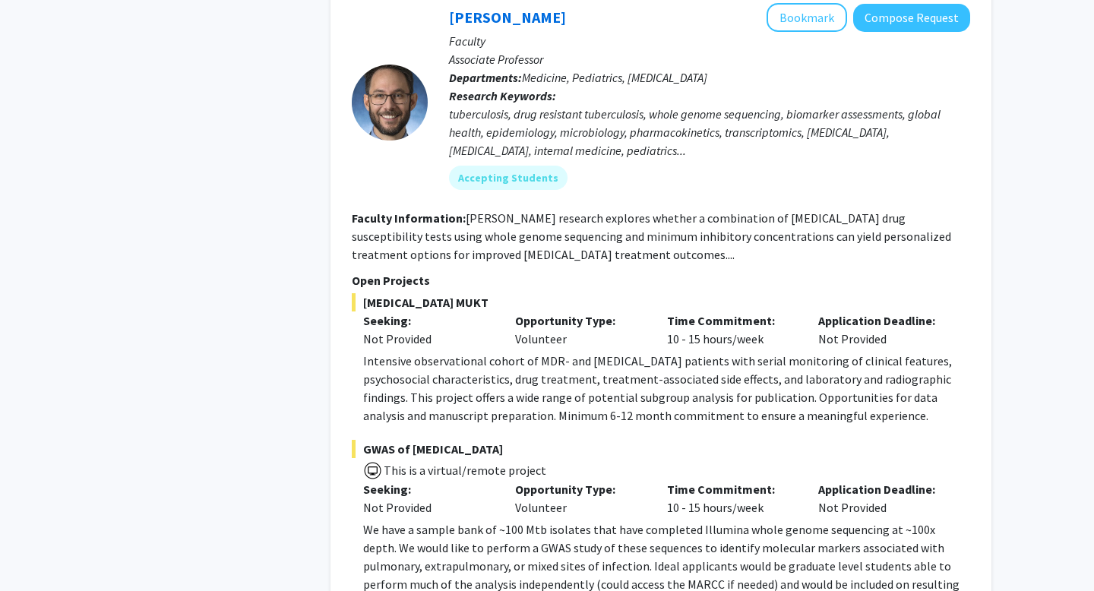
scroll to position [5988, 0]
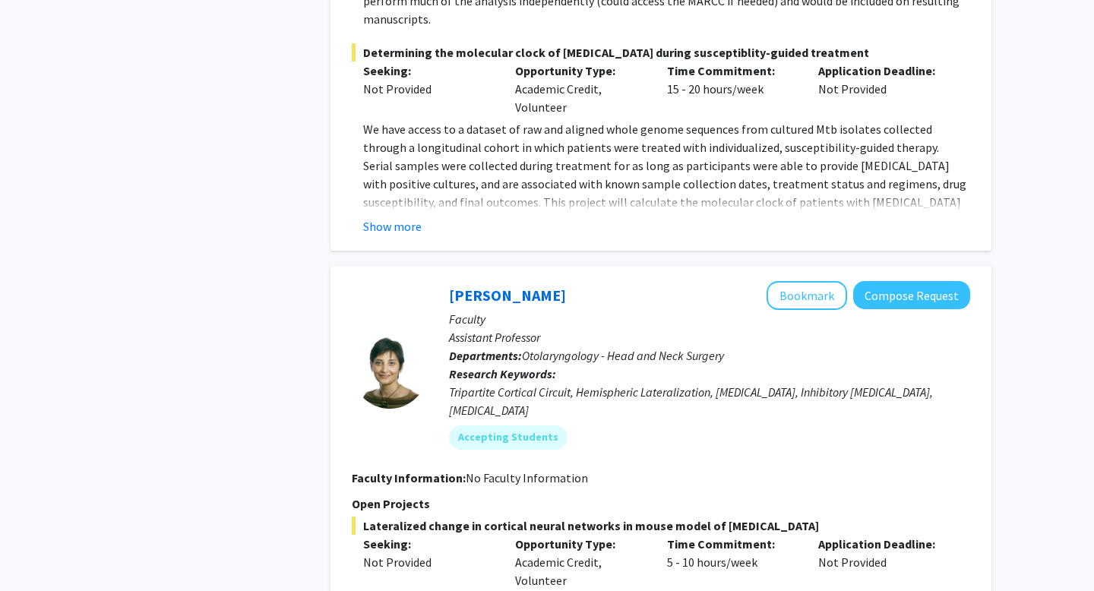
scroll to position [6182, 0]
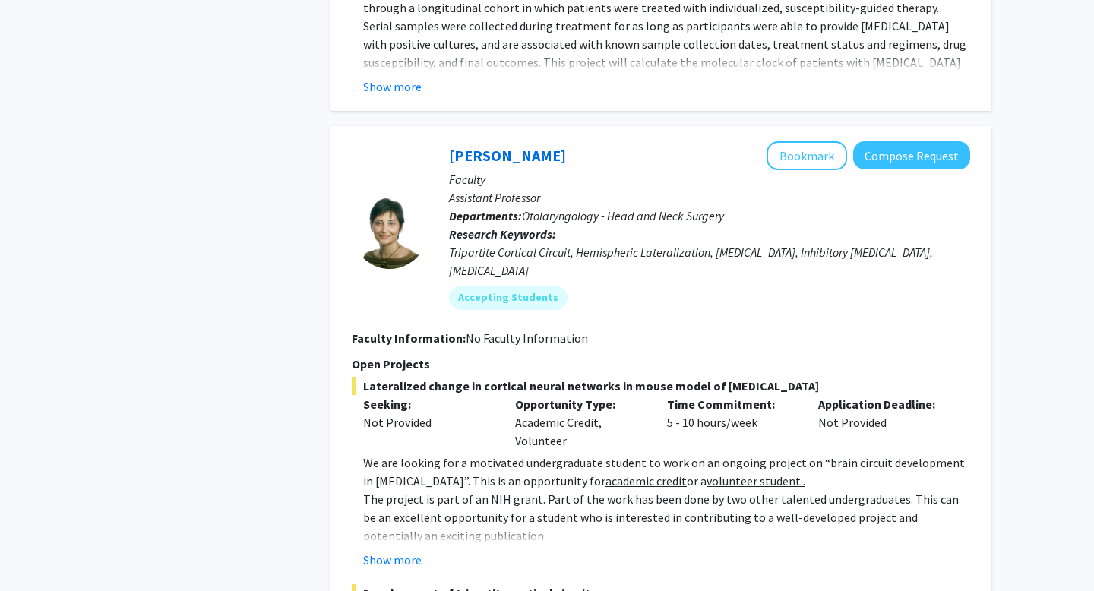
click at [508, 377] on span "Lateralized change in cortical neural networks in mouse model of [MEDICAL_DATA]" at bounding box center [661, 386] width 619 height 18
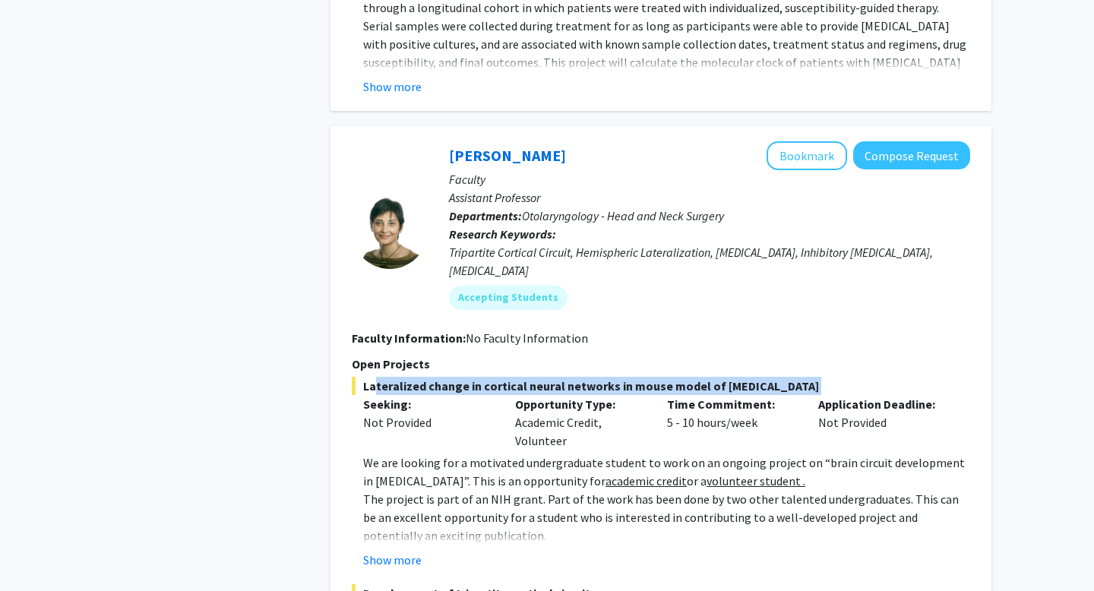
click at [508, 377] on span "Lateralized change in cortical neural networks in mouse model of [MEDICAL_DATA]" at bounding box center [661, 386] width 619 height 18
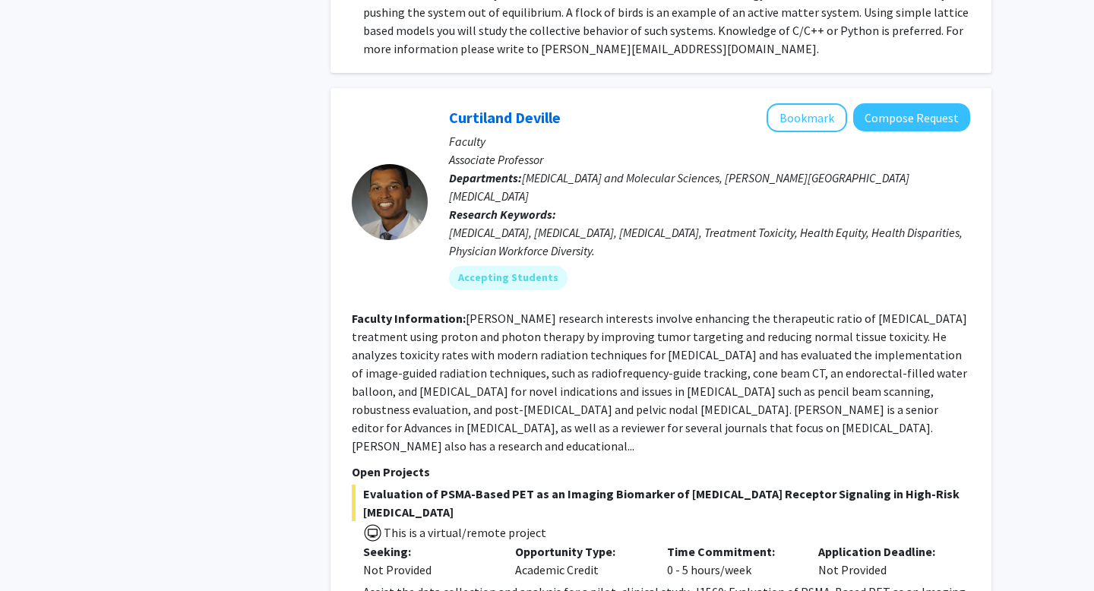
scroll to position [7627, 0]
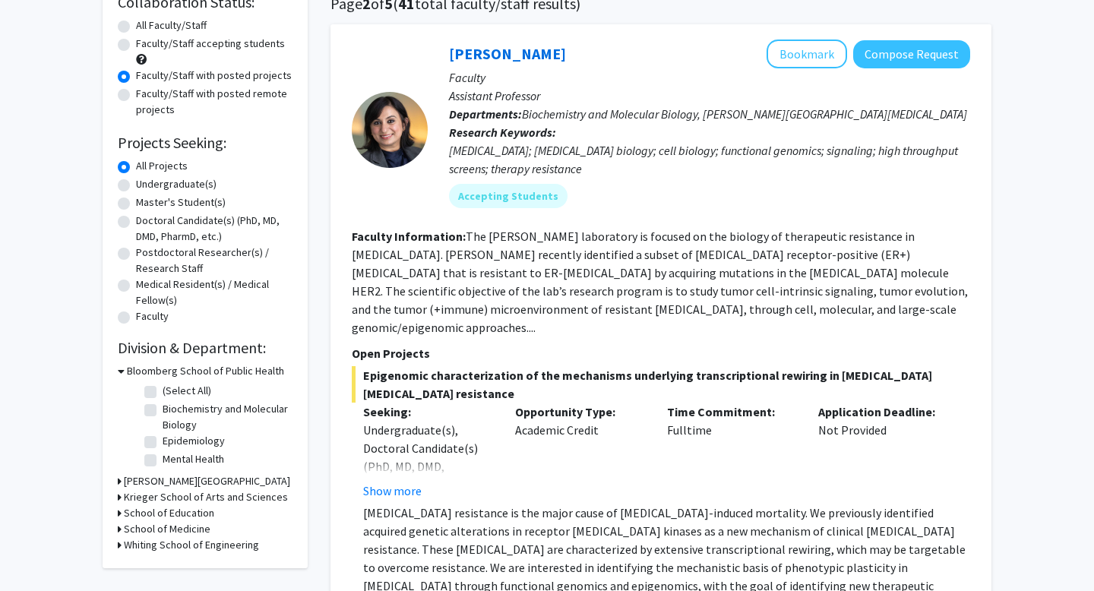
scroll to position [209, 0]
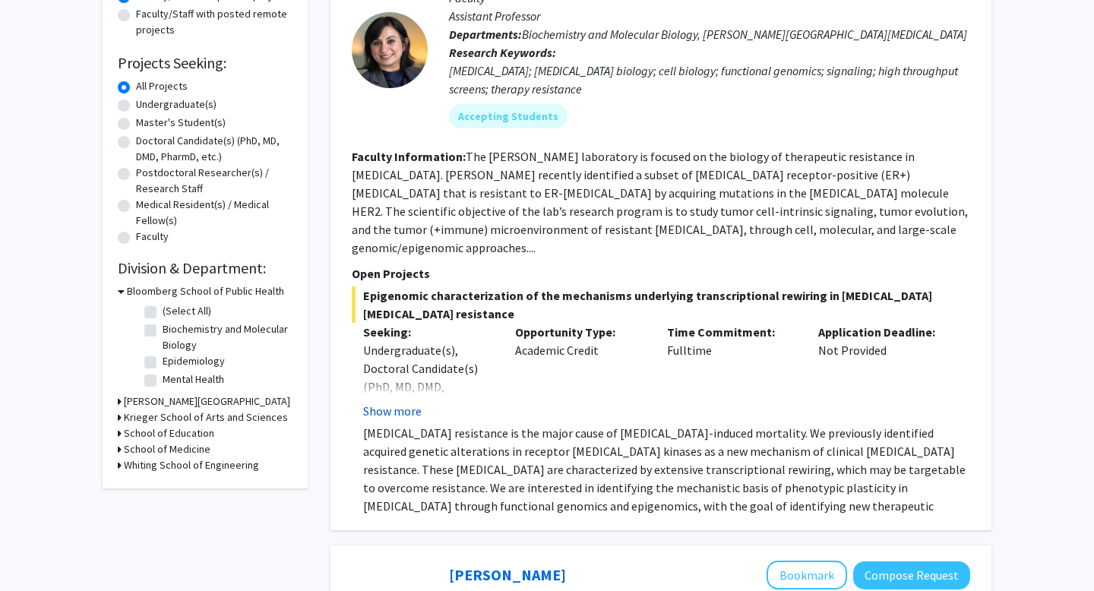
click at [413, 402] on button "Show more" at bounding box center [392, 411] width 59 height 18
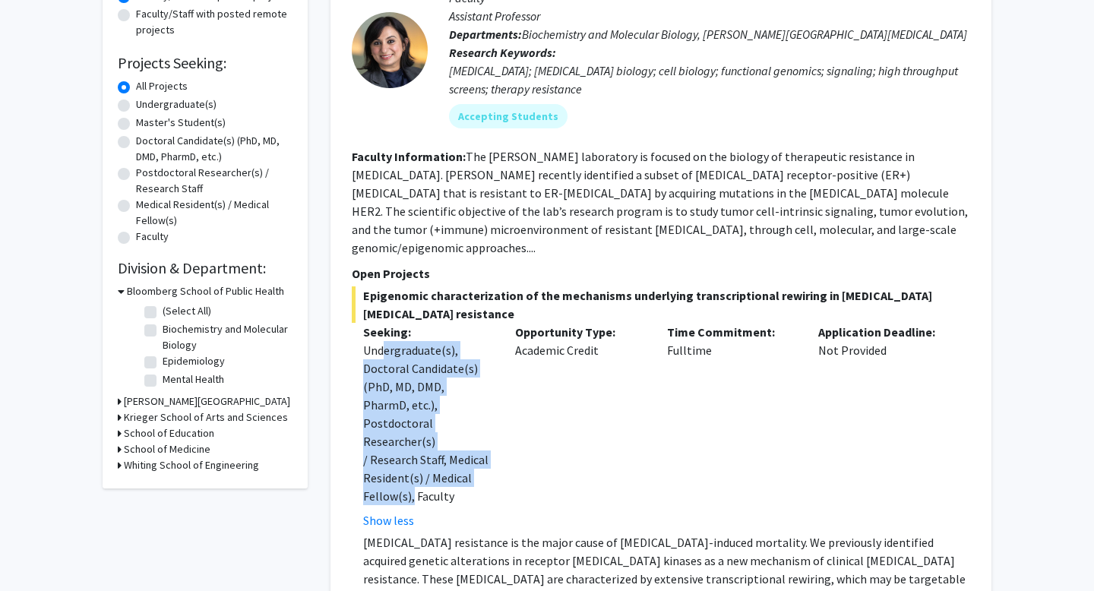
drag, startPoint x: 467, startPoint y: 439, endPoint x: 379, endPoint y: 323, distance: 145.9
click at [379, 341] on div "Undergraduate(s), Doctoral Candidate(s) (PhD, MD, DMD, PharmD, etc.), Postdocto…" at bounding box center [427, 423] width 129 height 164
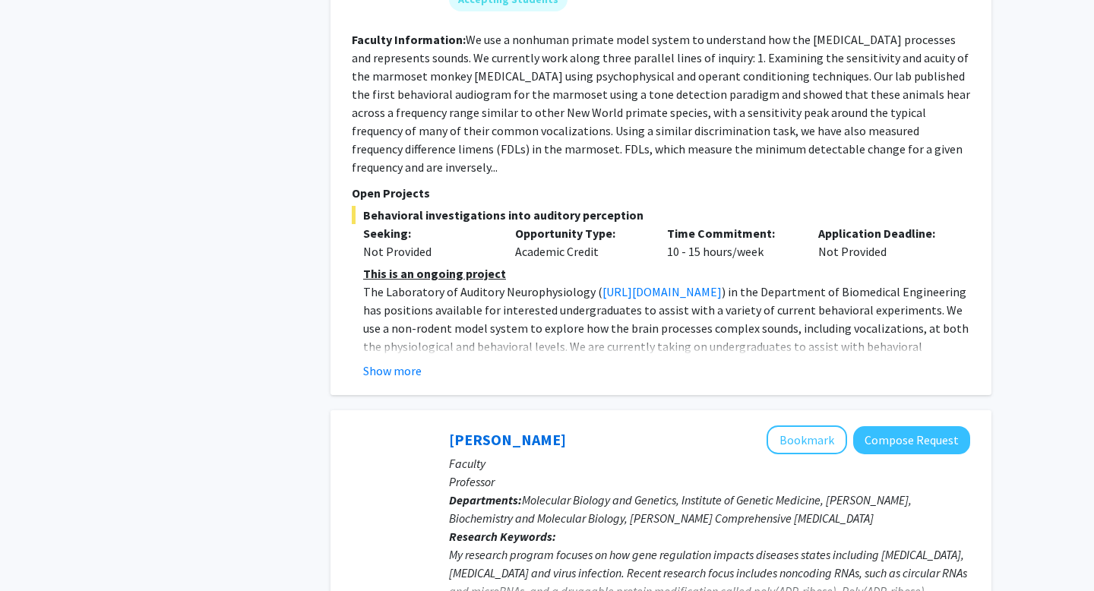
scroll to position [3565, 0]
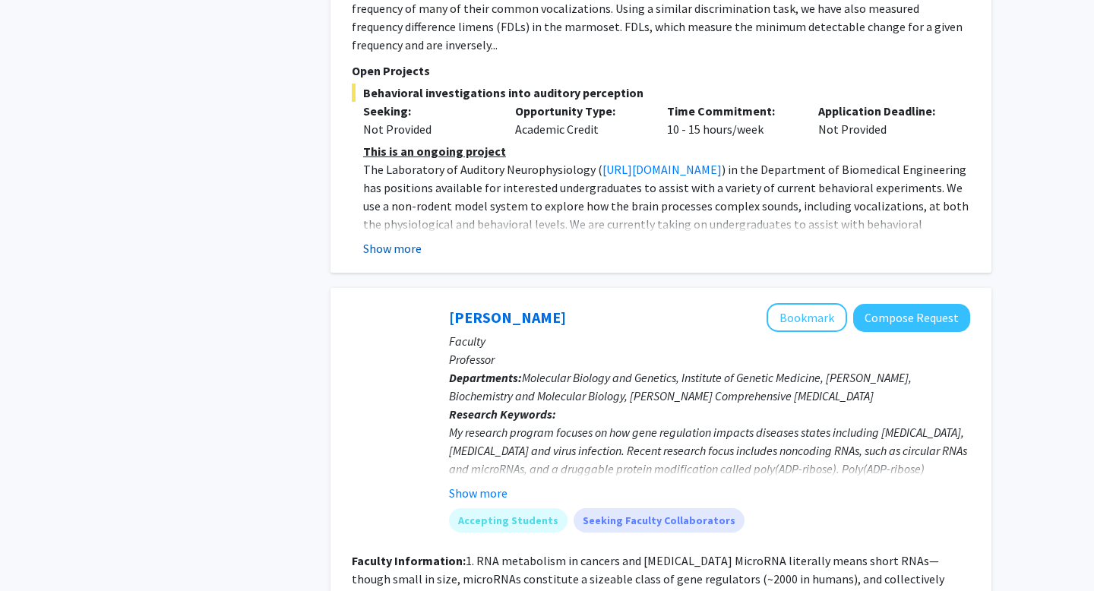
click at [391, 239] on button "Show more" at bounding box center [392, 248] width 59 height 18
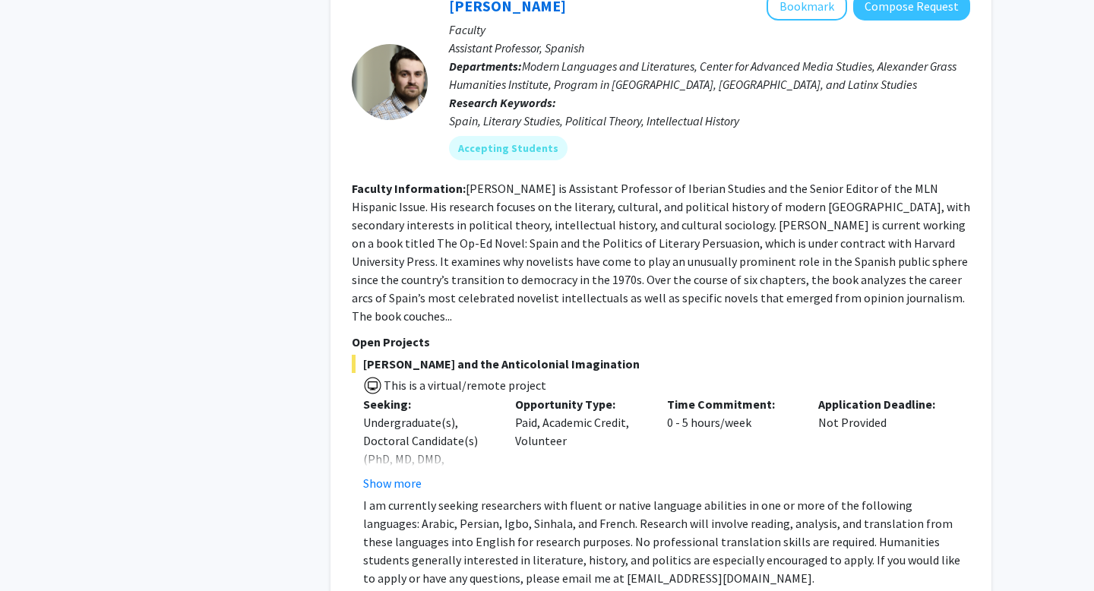
scroll to position [5805, 0]
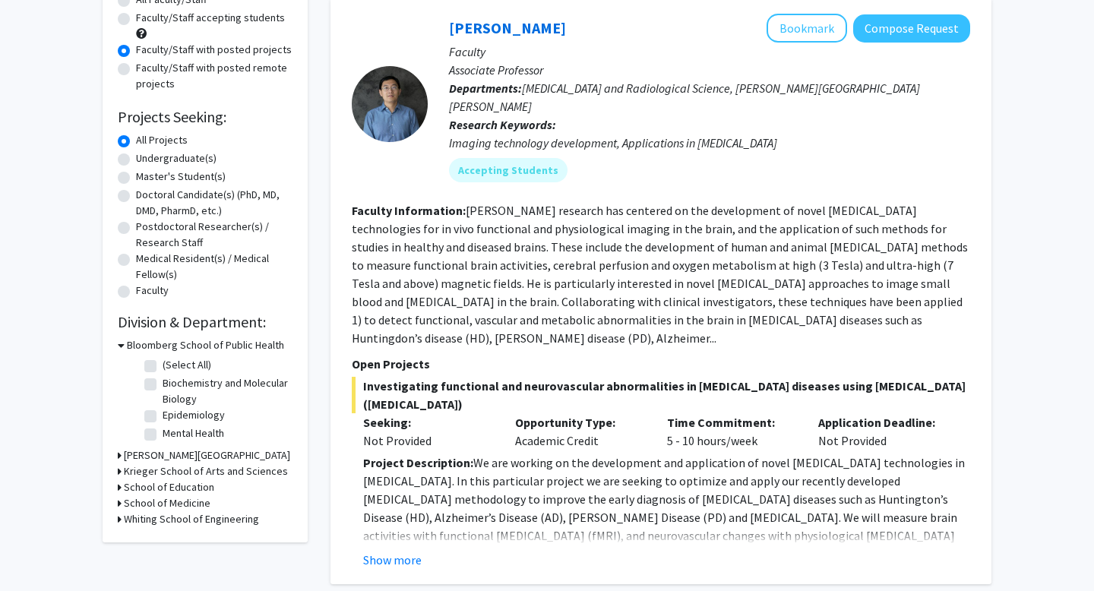
scroll to position [245, 0]
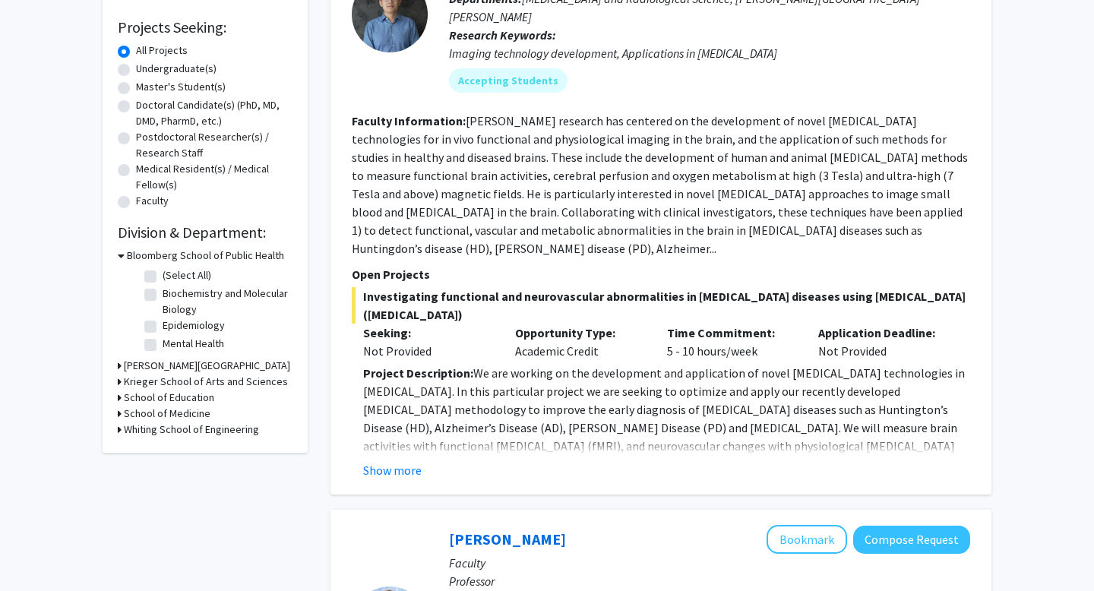
click at [474, 287] on span "Investigating functional and neurovascular abnormalities in [MEDICAL_DATA] dise…" at bounding box center [661, 305] width 619 height 36
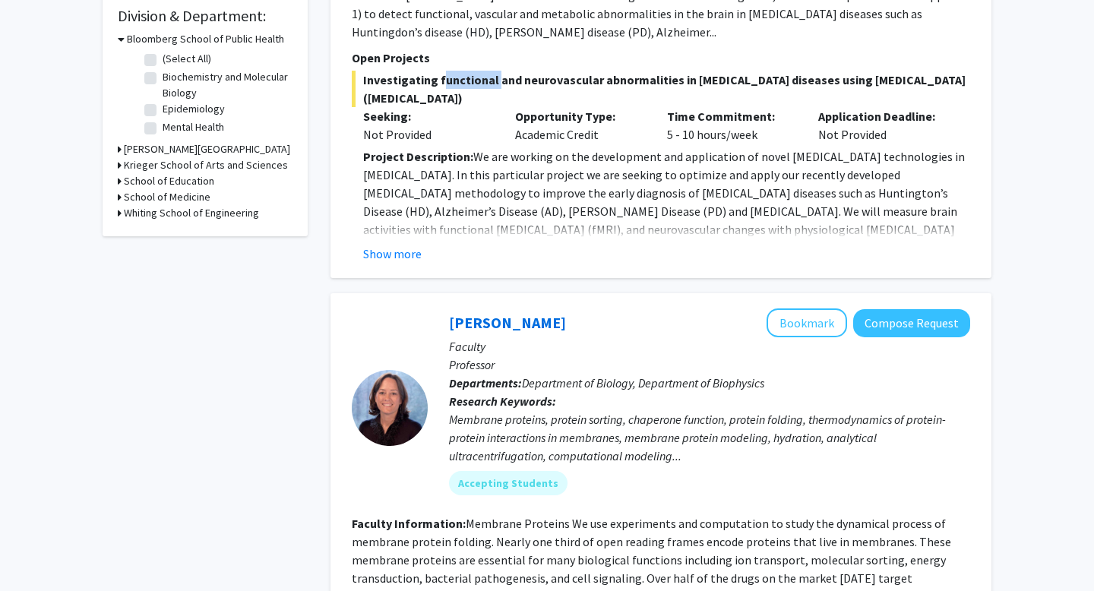
scroll to position [486, 0]
